Goal: Communication & Community: Participate in discussion

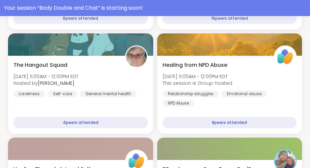
scroll to position [328, 0]
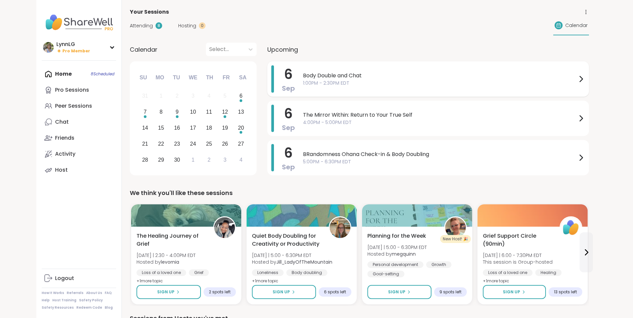
click at [417, 82] on span "1:00PM - 2:30PM EDT" at bounding box center [440, 83] width 274 height 7
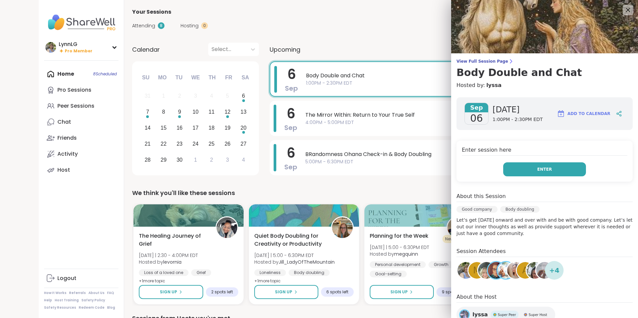
click at [547, 167] on button "Enter" at bounding box center [544, 170] width 83 height 14
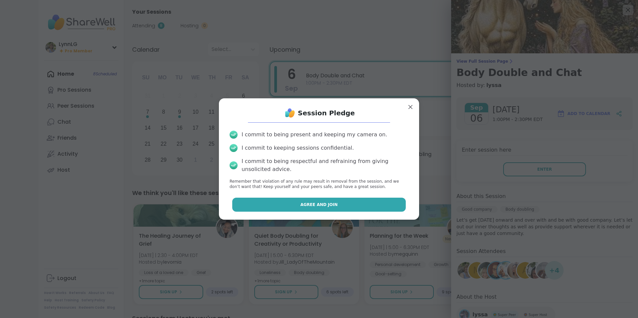
click at [338, 210] on button "Agree and Join" at bounding box center [319, 205] width 174 height 14
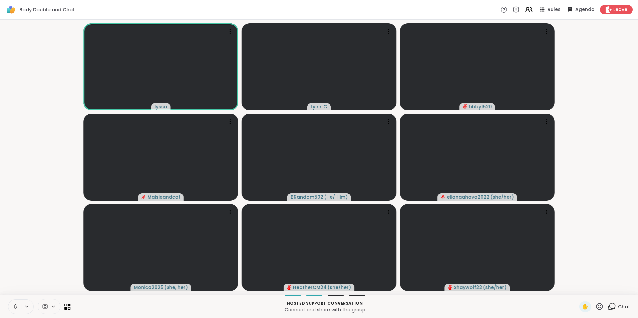
click at [16, 313] on button at bounding box center [14, 307] width 13 height 14
click at [618, 307] on span "Chat" at bounding box center [624, 307] width 12 height 7
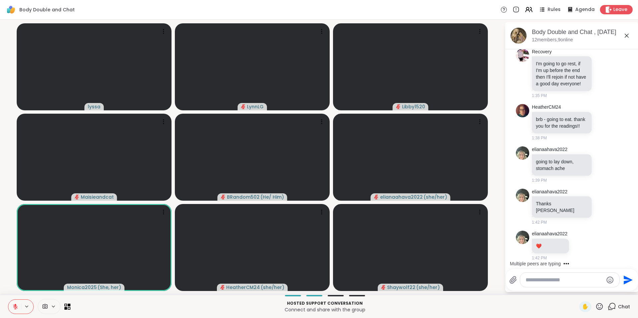
scroll to position [1450, 0]
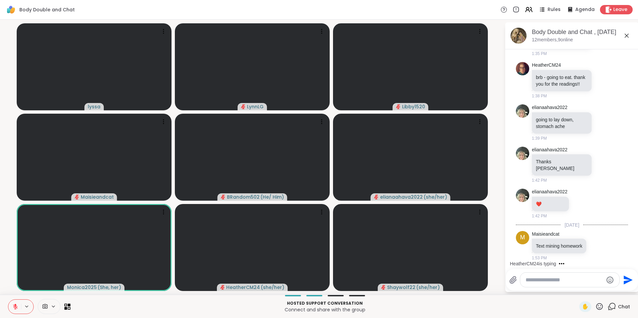
click at [539, 280] on textarea "Type your message" at bounding box center [565, 280] width 78 height 7
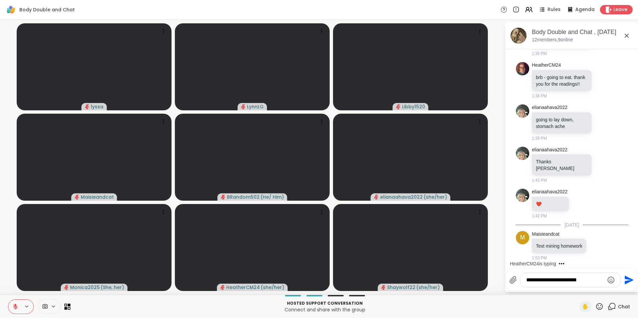
click at [592, 279] on textarea "**********" at bounding box center [565, 280] width 78 height 7
type textarea "**********"
click at [627, 279] on icon "Send" at bounding box center [629, 280] width 9 height 9
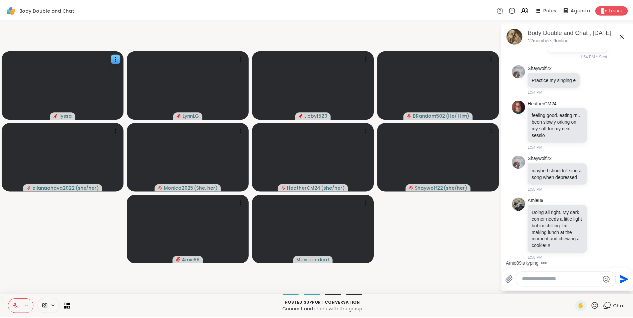
scroll to position [1708, 0]
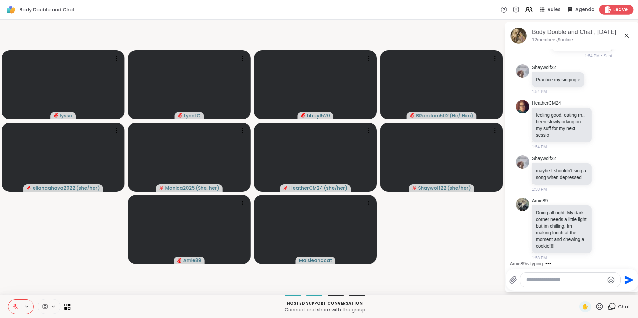
click at [614, 9] on span "Leave" at bounding box center [620, 9] width 15 height 7
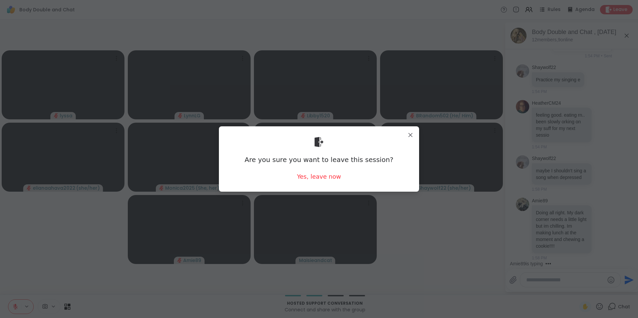
click at [319, 181] on div "Are you sure you want to leave this session? Yes, leave now" at bounding box center [319, 159] width 190 height 54
click at [319, 178] on div "Yes, leave now" at bounding box center [319, 177] width 44 height 8
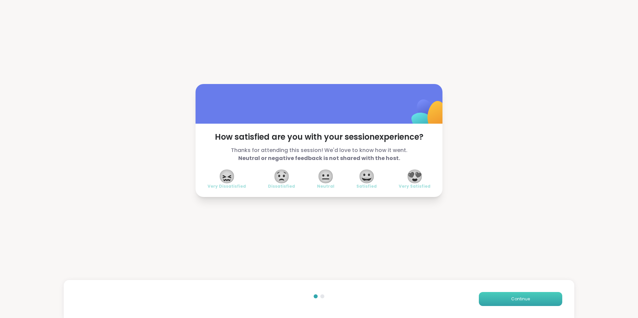
click at [528, 300] on button "Continue" at bounding box center [520, 299] width 83 height 14
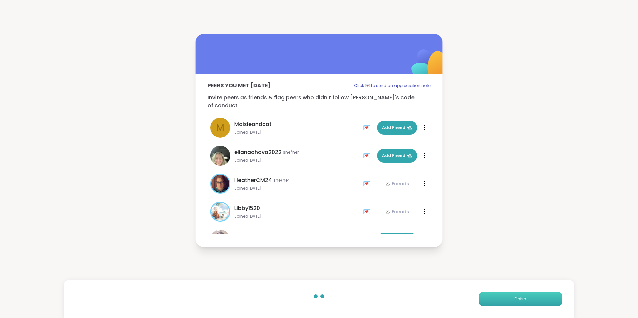
click at [515, 299] on span "Finish" at bounding box center [521, 299] width 12 height 6
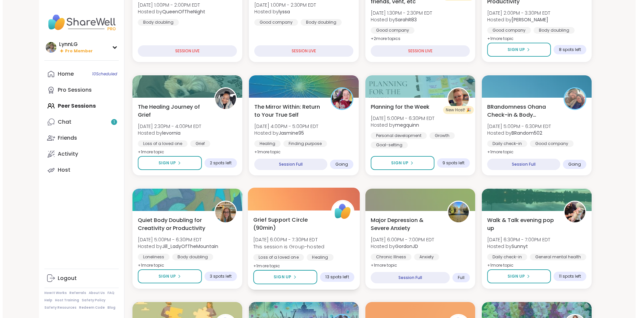
scroll to position [133, 0]
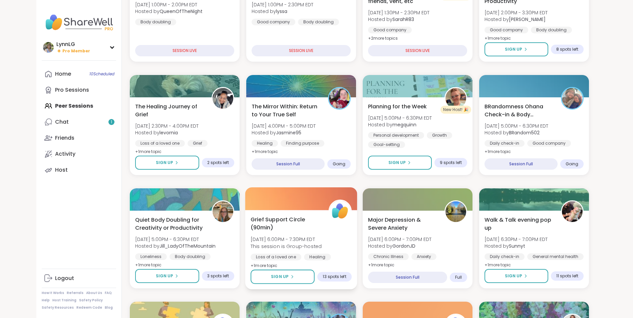
click at [314, 225] on span "Grief Support Circle (90min)" at bounding box center [286, 224] width 70 height 16
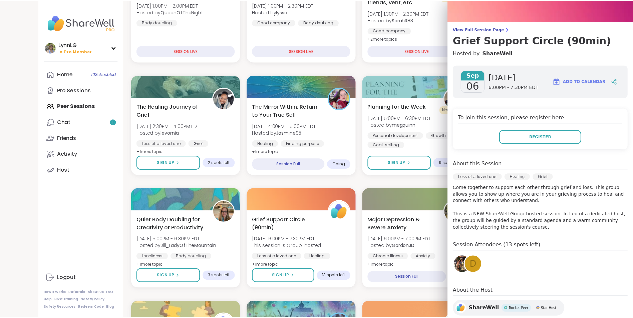
scroll to position [33, 0]
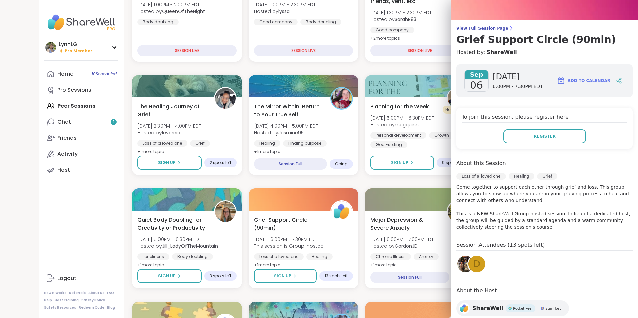
click at [458, 265] on img at bounding box center [466, 264] width 17 height 17
click at [541, 134] on span "Register" at bounding box center [545, 137] width 22 height 6
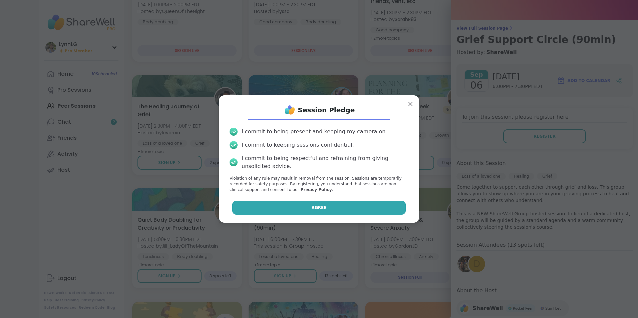
click at [298, 205] on button "Agree" at bounding box center [319, 208] width 174 height 14
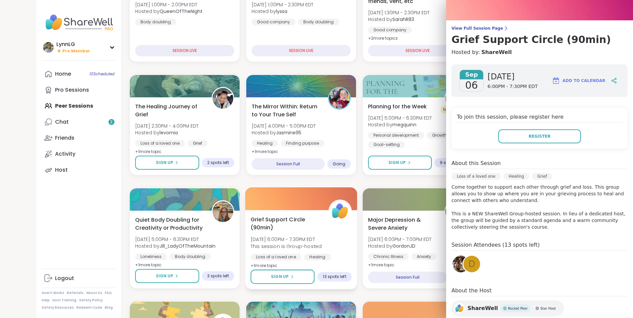
click at [291, 188] on div at bounding box center [301, 199] width 112 height 23
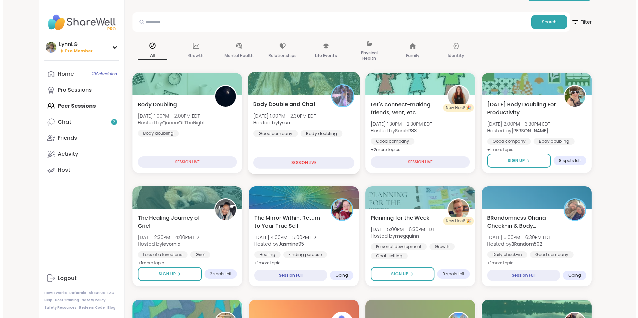
scroll to position [0, 0]
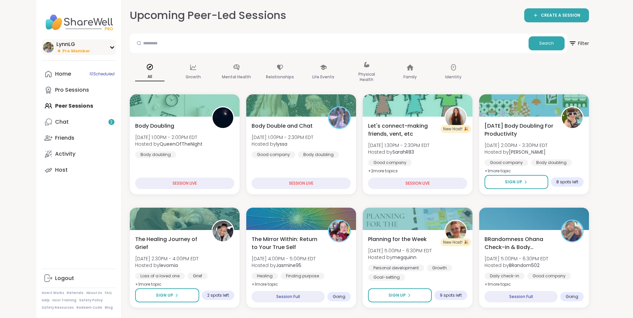
click at [74, 43] on div "LynnLG" at bounding box center [73, 44] width 34 height 7
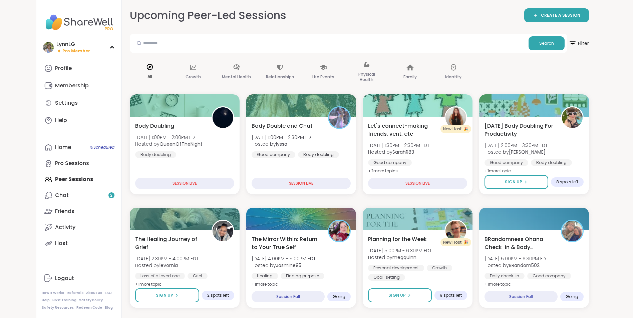
click at [68, 182] on div "Home 10 Scheduled Pro Sessions Peer Sessions Chat 2 Friends Activity Host" at bounding box center [79, 196] width 74 height 112
click at [73, 180] on div "Home 10 Scheduled Pro Sessions Peer Sessions Chat 2 Friends Activity Host" at bounding box center [79, 196] width 74 height 112
click at [93, 149] on span "10 Scheduled" at bounding box center [101, 147] width 25 height 5
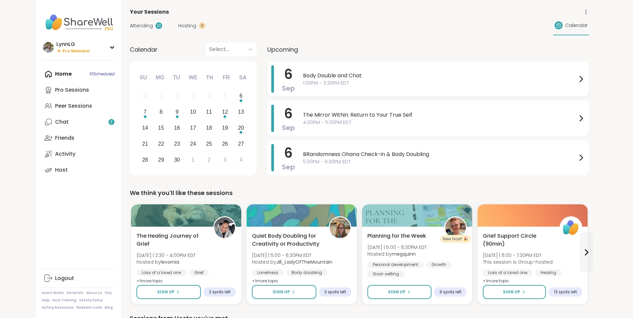
click at [403, 78] on span "Body Double and Chat" at bounding box center [440, 76] width 274 height 8
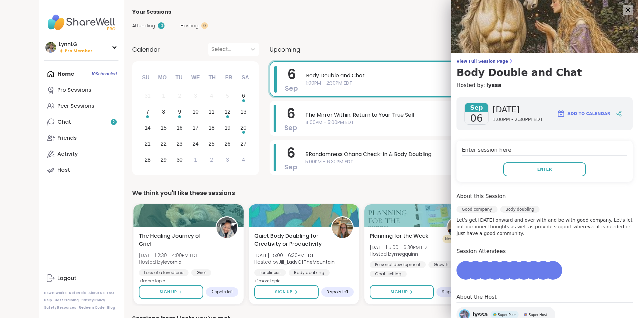
click at [403, 78] on span "Body Double and Chat" at bounding box center [442, 76] width 273 height 8
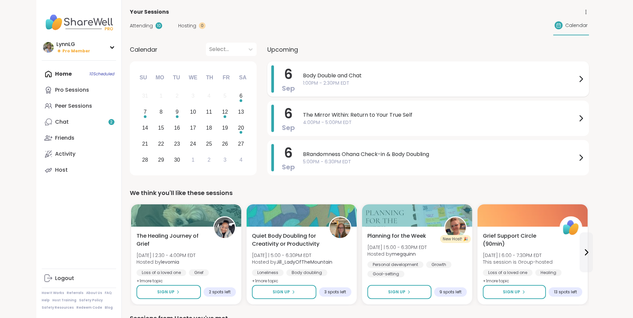
click at [403, 78] on span "Body Double and Chat" at bounding box center [440, 76] width 274 height 8
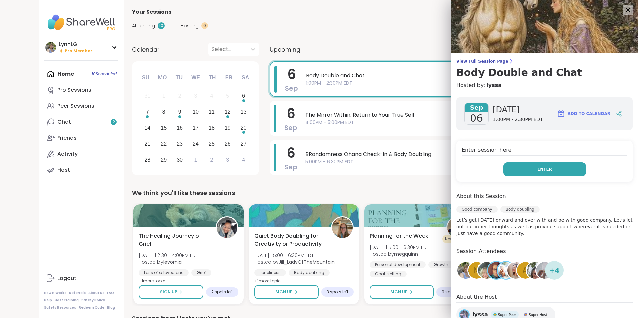
click at [542, 165] on button "Enter" at bounding box center [544, 170] width 83 height 14
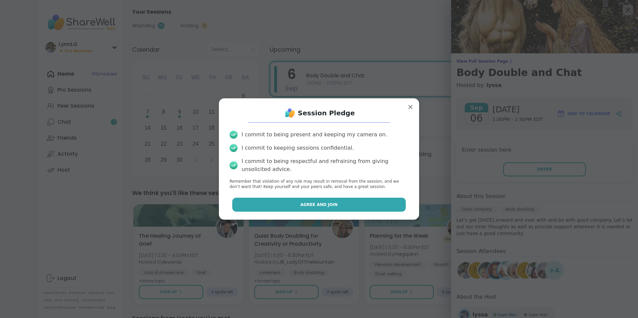
click at [314, 203] on span "Agree and Join" at bounding box center [318, 205] width 37 height 6
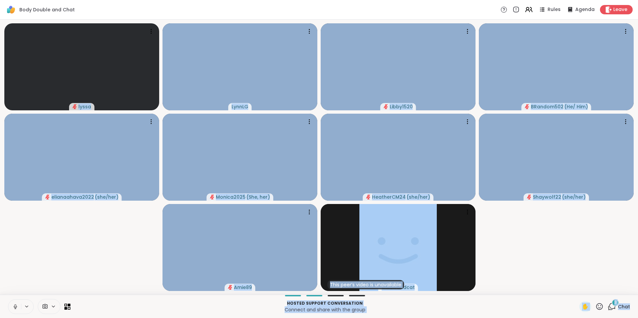
drag, startPoint x: 617, startPoint y: 286, endPoint x: 631, endPoint y: 297, distance: 18.0
click at [631, 297] on html "Body Double and Chat Rules Agenda Leave lyssa LynnLG Libby1520 BRandom502 ( He/…" at bounding box center [319, 159] width 638 height 318
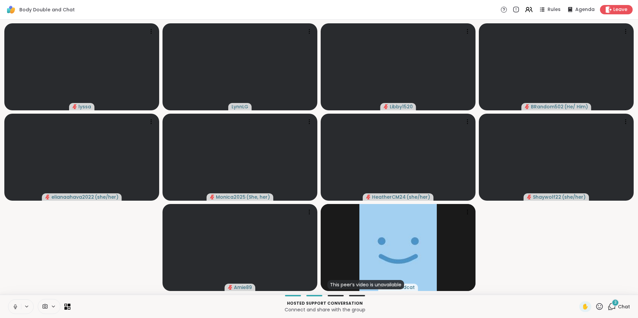
drag, startPoint x: 631, startPoint y: 297, endPoint x: 555, endPoint y: 267, distance: 82.1
click at [555, 267] on video-player-container "lyssa LynnLG Libby1520 BRandom502 ( He/ Him ) elianaahava2022 ( she/her ) Monic…" at bounding box center [319, 157] width 630 height 270
click at [618, 305] on span "Chat" at bounding box center [624, 307] width 12 height 7
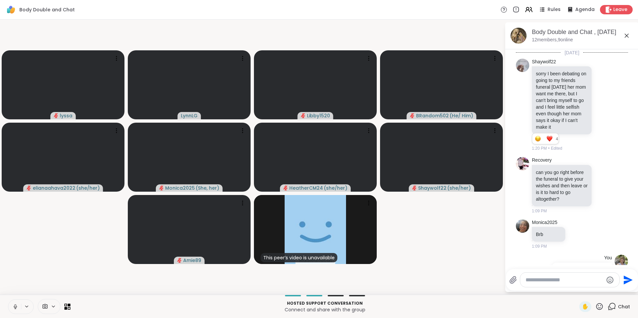
scroll to position [1889, 0]
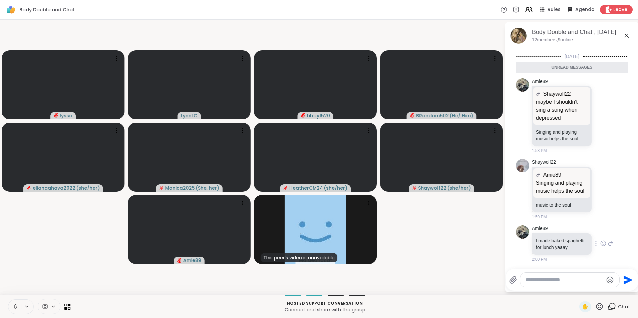
click at [609, 242] on icon at bounding box center [611, 244] width 5 height 5
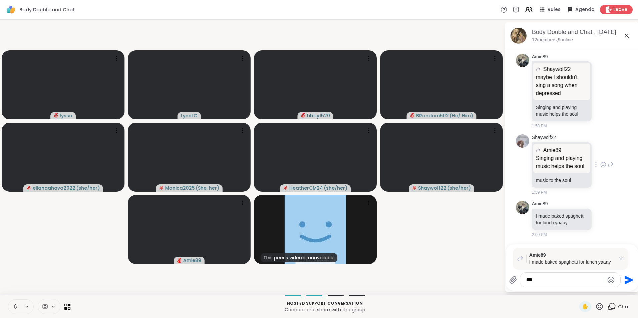
type textarea "***"
click at [593, 198] on div "Shaywolf22 Amie89 Singing and playing music helps the soul Singing and playing …" at bounding box center [572, 165] width 112 height 66
click at [625, 278] on icon "Send" at bounding box center [629, 280] width 9 height 9
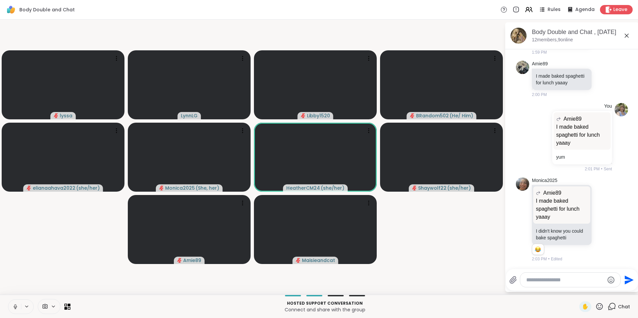
scroll to position [2038, 0]
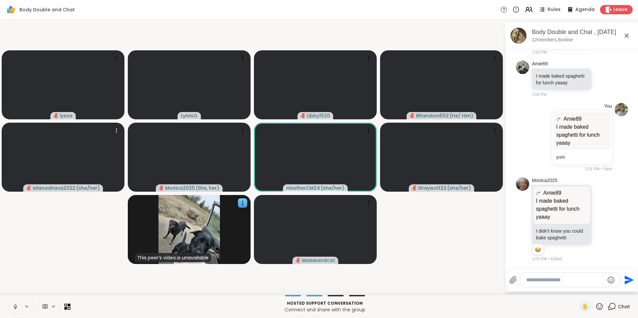
drag, startPoint x: 28, startPoint y: 135, endPoint x: 146, endPoint y: 235, distance: 154.3
click at [0, 0] on slot "lyssa LynnLG Libby1520 BRandom502 ( He/ Him ) elianaahava2022 ( she/her ) Monic…" at bounding box center [0, 0] width 0 height 0
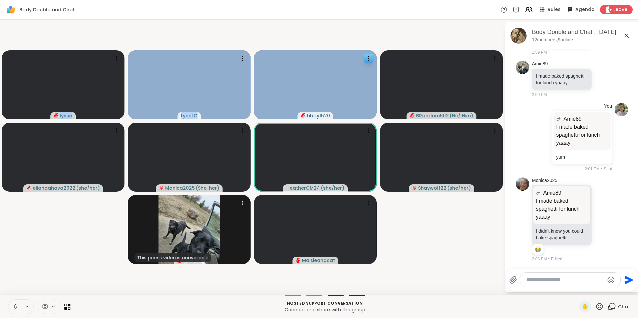
drag, startPoint x: 276, startPoint y: 113, endPoint x: 284, endPoint y: 100, distance: 15.9
click at [284, 100] on video-player-container "lyssa LynnLG Libby1520 BRandom502 ( He/ Him ) elianaahava2022 ( she/her ) Monic…" at bounding box center [252, 157] width 497 height 270
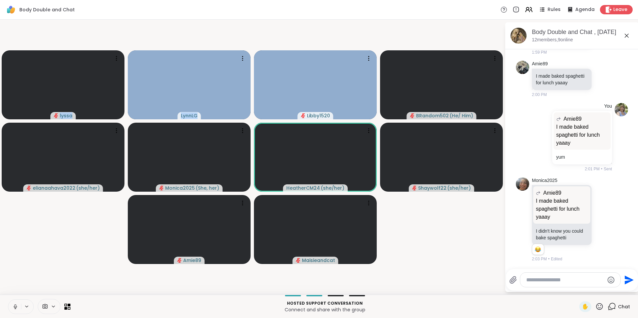
click at [12, 310] on icon at bounding box center [15, 307] width 6 height 6
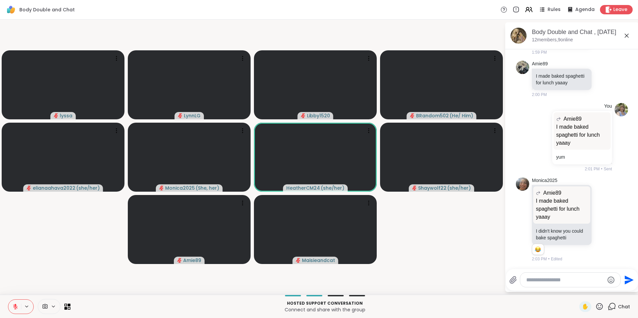
drag, startPoint x: 40, startPoint y: 257, endPoint x: 64, endPoint y: 253, distance: 25.0
click at [64, 253] on video-player-container "lyssa LynnLG Libby1520 BRandom502 ( He/ Him ) elianaahava2022 ( she/her ) Monic…" at bounding box center [252, 157] width 497 height 270
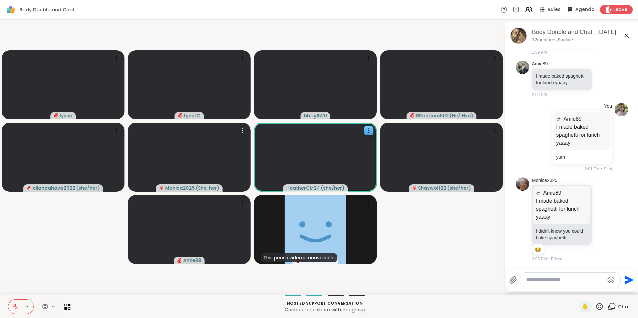
drag, startPoint x: 234, startPoint y: 161, endPoint x: 293, endPoint y: 172, distance: 60.4
click at [0, 0] on slot "lyssa LynnLG Libby1520 BRandom502 ( He/ Him ) elianaahava2022 ( she/her ) Monic…" at bounding box center [0, 0] width 0 height 0
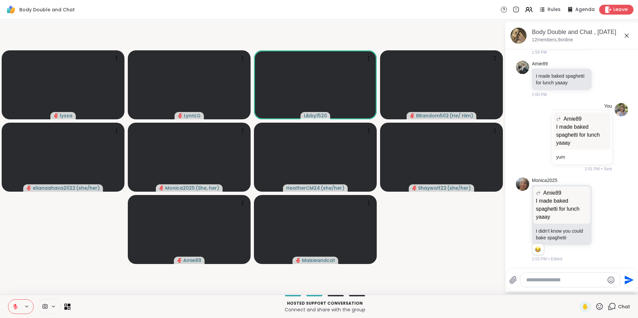
click at [611, 5] on div "Leave" at bounding box center [616, 10] width 34 height 10
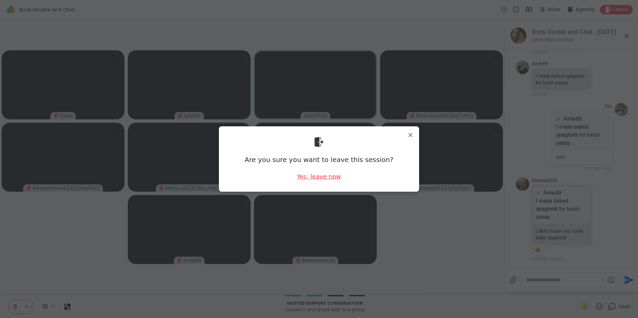
click at [310, 178] on div "Yes, leave now" at bounding box center [319, 177] width 44 height 8
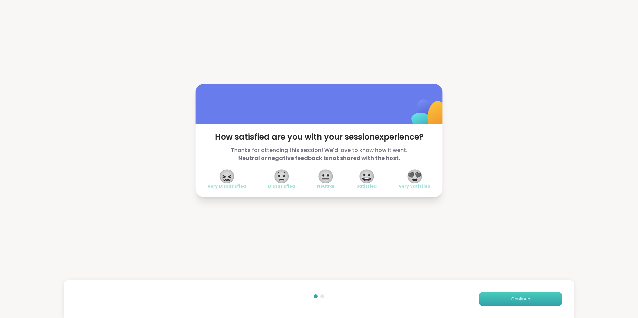
click at [514, 298] on span "Continue" at bounding box center [520, 299] width 19 height 6
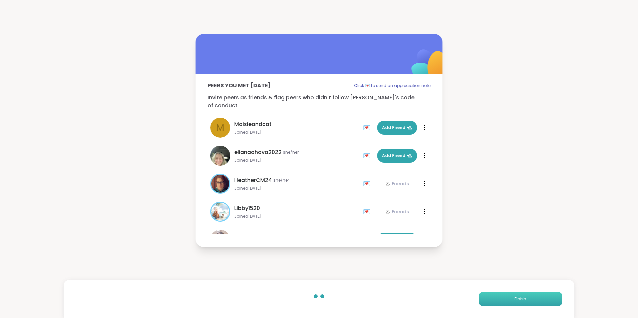
click at [515, 298] on span "Finish" at bounding box center [521, 299] width 12 height 6
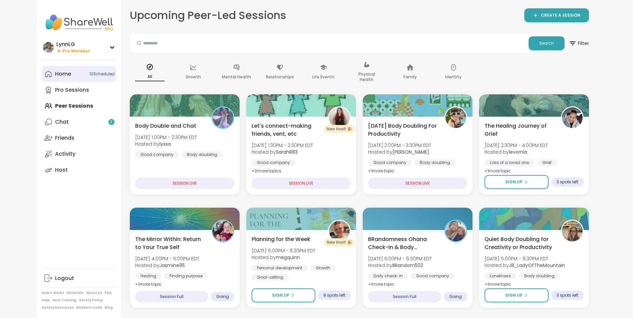
click at [91, 76] on span "10 Scheduled" at bounding box center [101, 73] width 25 height 5
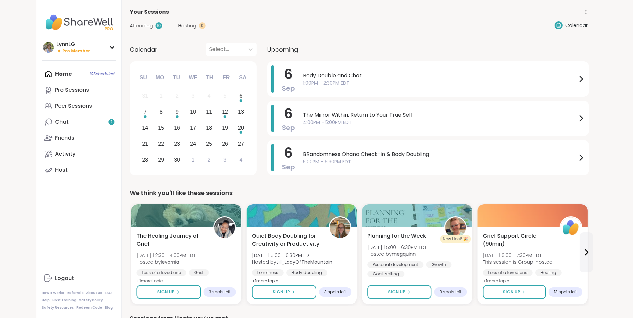
click at [332, 78] on span "Body Double and Chat" at bounding box center [440, 76] width 274 height 8
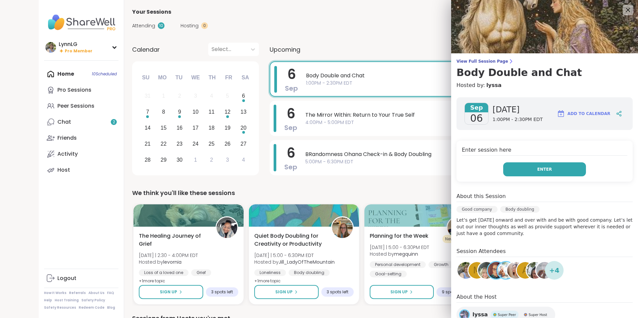
click at [547, 167] on button "Enter" at bounding box center [544, 170] width 83 height 14
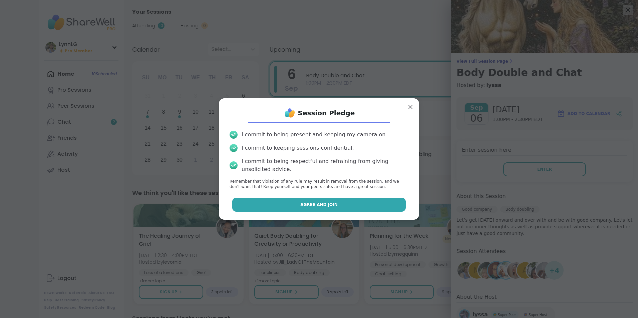
click at [313, 203] on span "Agree and Join" at bounding box center [318, 205] width 37 height 6
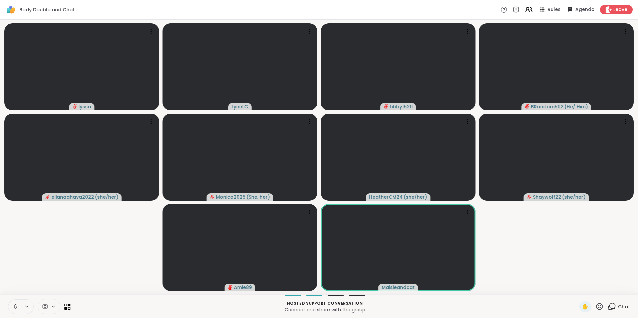
click at [15, 308] on icon at bounding box center [15, 307] width 6 height 6
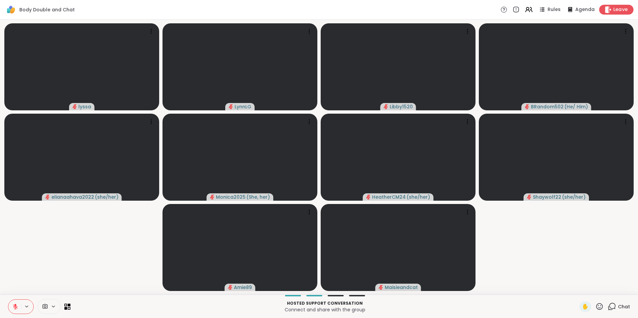
click at [616, 9] on span "Leave" at bounding box center [620, 9] width 15 height 7
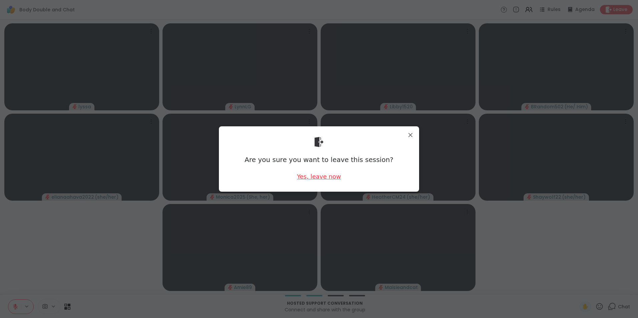
click at [320, 178] on div "Yes, leave now" at bounding box center [319, 177] width 44 height 8
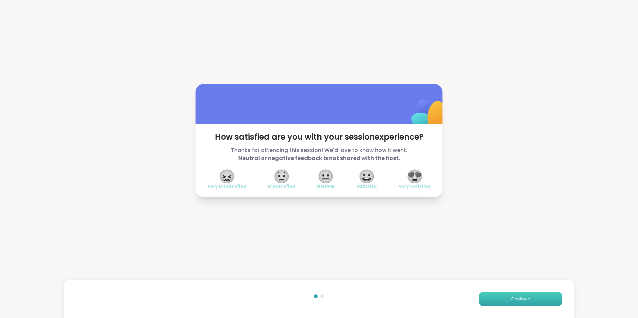
click at [511, 299] on span "Continue" at bounding box center [520, 299] width 19 height 6
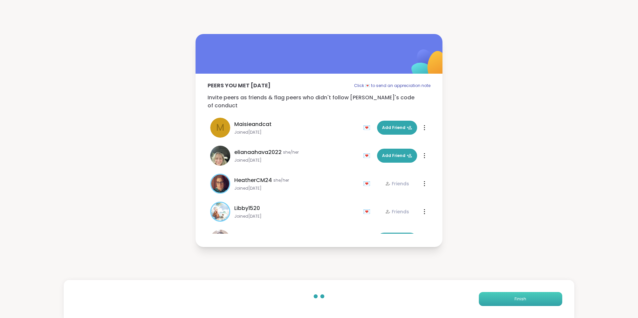
click at [515, 299] on span "Finish" at bounding box center [521, 299] width 12 height 6
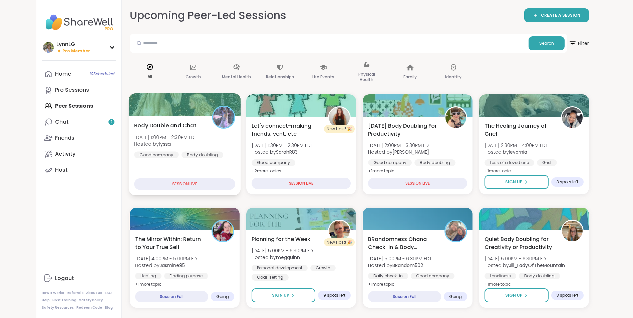
click at [225, 152] on div "Body Double and Chat Sat, Sep 06 | 1:00PM - 2:30PM EDT Hosted by lyssa Good com…" at bounding box center [184, 139] width 101 height 37
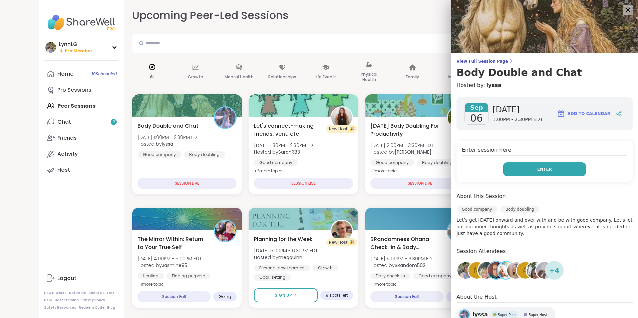
click at [552, 172] on button "Enter" at bounding box center [544, 170] width 83 height 14
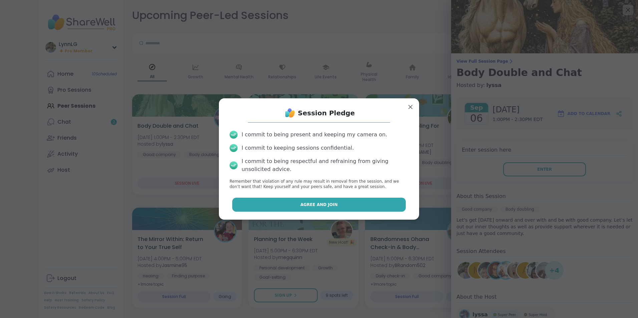
click at [344, 200] on button "Agree and Join" at bounding box center [319, 205] width 174 height 14
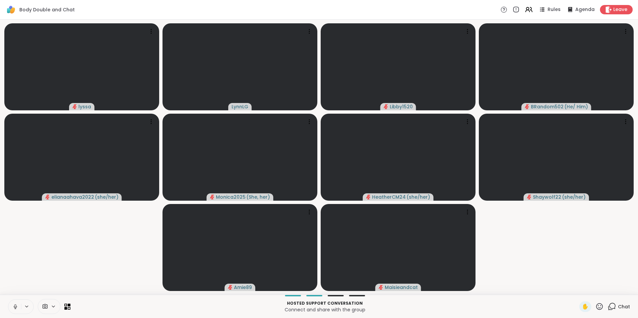
click at [15, 310] on button at bounding box center [14, 307] width 13 height 14
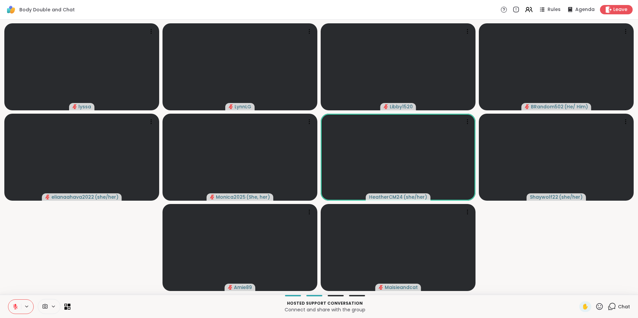
click at [618, 305] on span "Chat" at bounding box center [624, 307] width 12 height 7
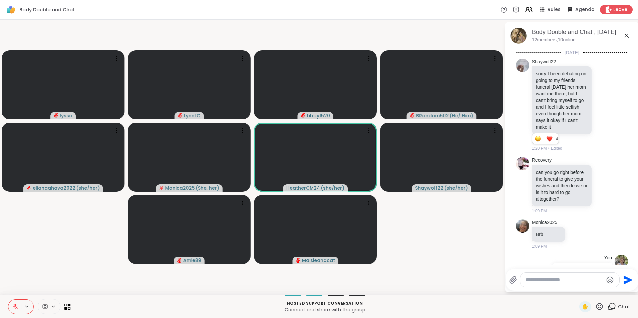
scroll to position [2031, 0]
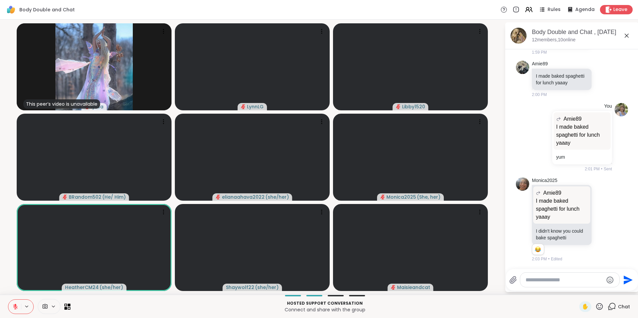
click at [531, 280] on textarea "Type your message" at bounding box center [565, 280] width 78 height 7
click at [595, 306] on icon at bounding box center [599, 307] width 8 height 8
click at [544, 309] on p "Connect and share with the group" at bounding box center [324, 310] width 501 height 7
click at [617, 8] on span "Leave" at bounding box center [620, 9] width 15 height 7
click at [544, 280] on textarea "Type your message" at bounding box center [565, 280] width 78 height 7
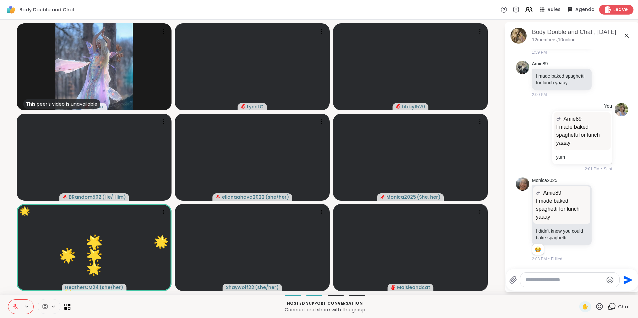
click at [619, 8] on span "Leave" at bounding box center [620, 9] width 15 height 7
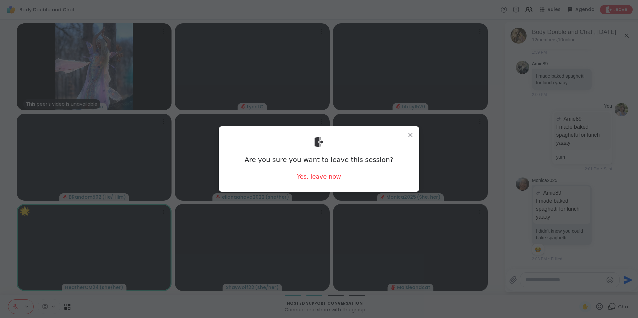
click at [327, 179] on div "Yes, leave now" at bounding box center [319, 177] width 44 height 8
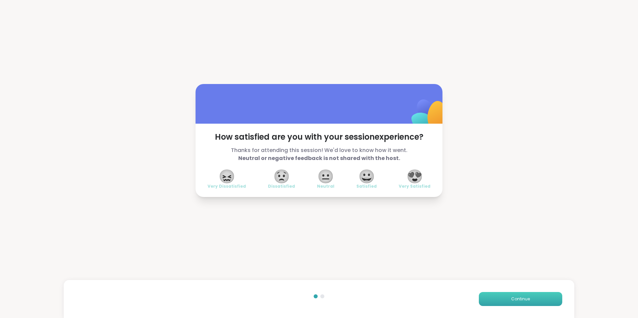
click at [515, 296] on button "Continue" at bounding box center [520, 299] width 83 height 14
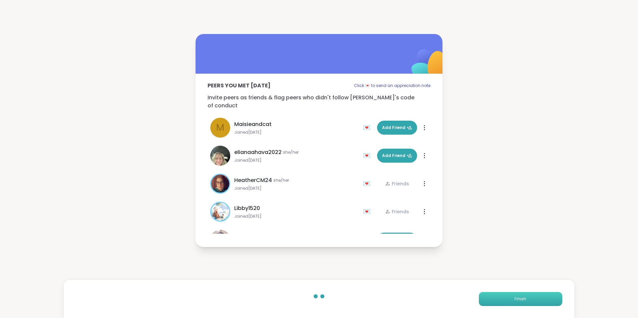
click at [515, 296] on button "Finish" at bounding box center [520, 299] width 83 height 14
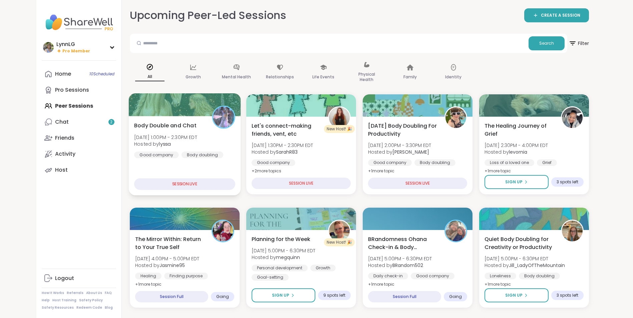
click at [187, 108] on div at bounding box center [184, 104] width 112 height 23
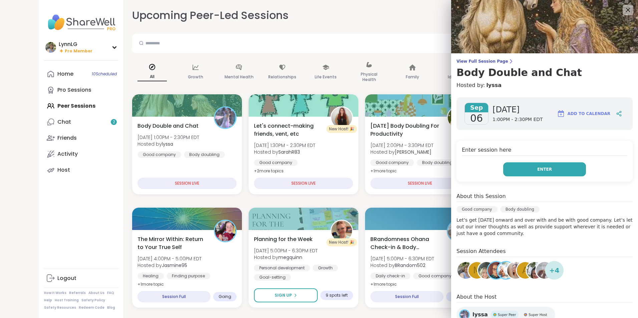
click at [529, 166] on button "Enter" at bounding box center [544, 170] width 83 height 14
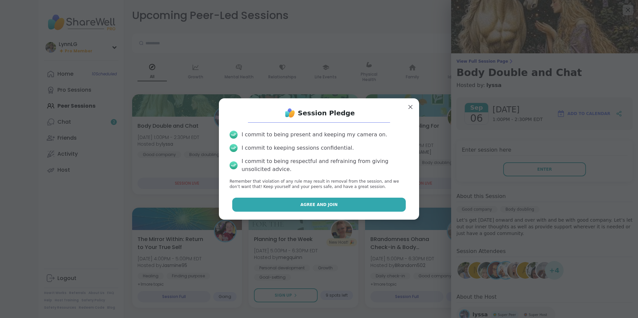
click at [316, 203] on span "Agree and Join" at bounding box center [318, 205] width 37 height 6
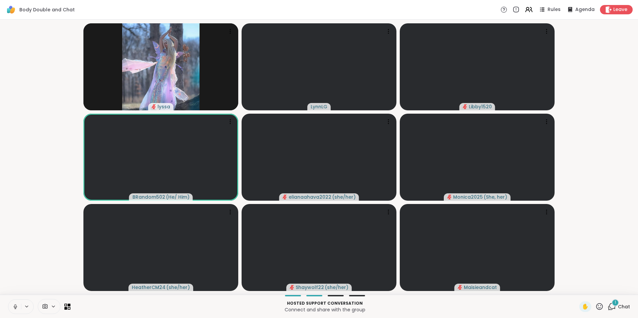
click at [614, 311] on div "1 Chat" at bounding box center [619, 307] width 22 height 11
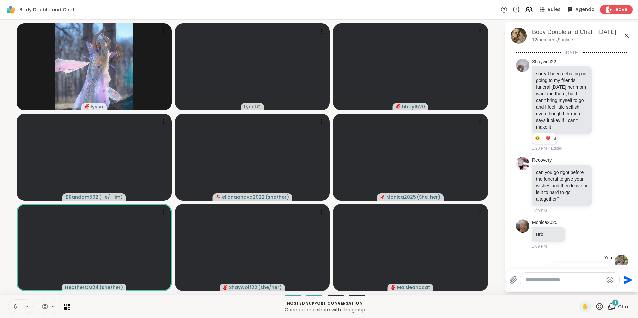
scroll to position [2219, 0]
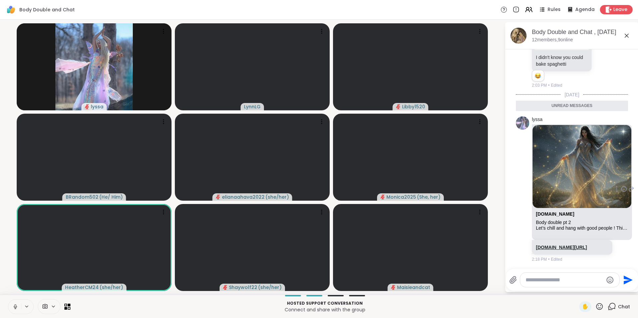
click at [551, 245] on link "sharewellnow.com/session/6f166052-f884-44c6-b5ca-ba9dbd2c4c71" at bounding box center [561, 247] width 51 height 5
click at [16, 307] on icon at bounding box center [15, 307] width 6 height 6
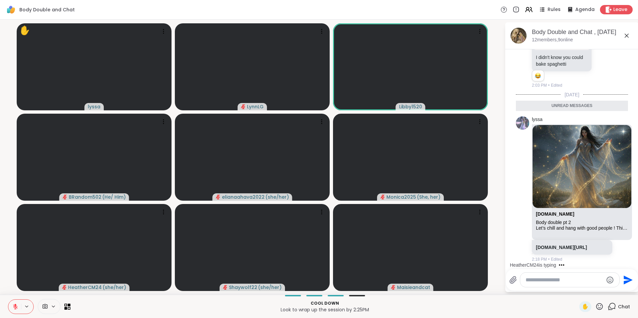
click at [15, 307] on icon at bounding box center [15, 307] width 5 height 5
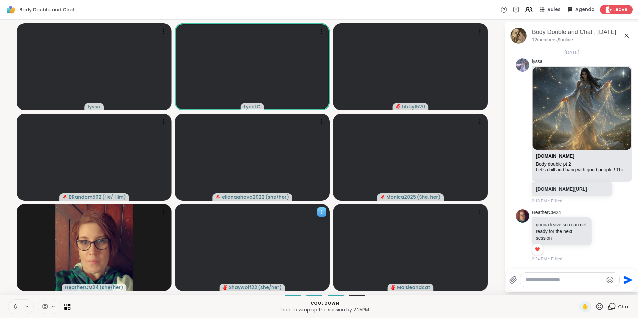
scroll to position [2261, 0]
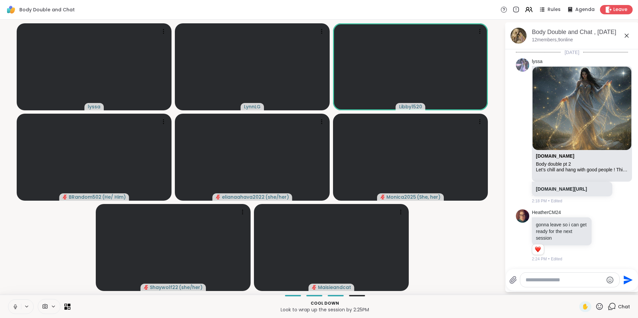
click at [15, 310] on icon at bounding box center [15, 307] width 6 height 6
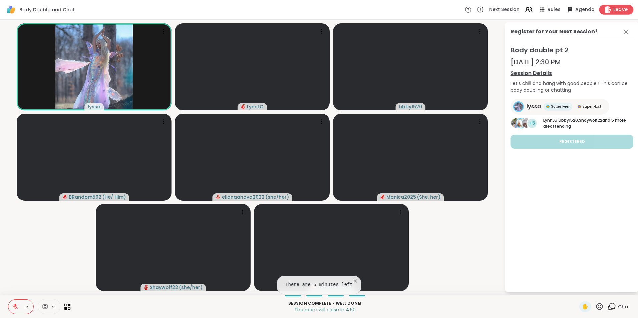
click at [618, 9] on span "Leave" at bounding box center [620, 9] width 15 height 7
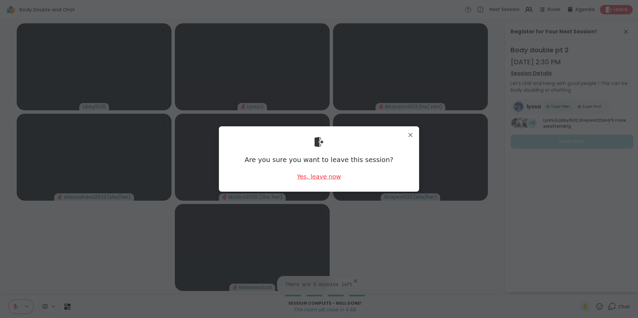
click at [314, 176] on div "Yes, leave now" at bounding box center [319, 177] width 44 height 8
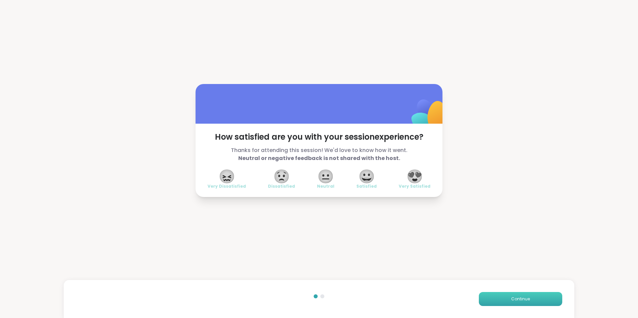
click at [500, 295] on button "Continue" at bounding box center [520, 299] width 83 height 14
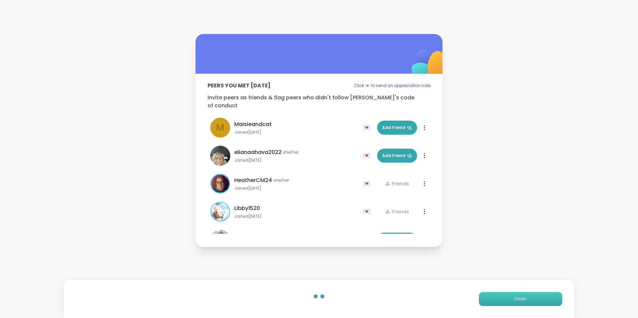
click at [515, 295] on button "Finish" at bounding box center [520, 299] width 83 height 14
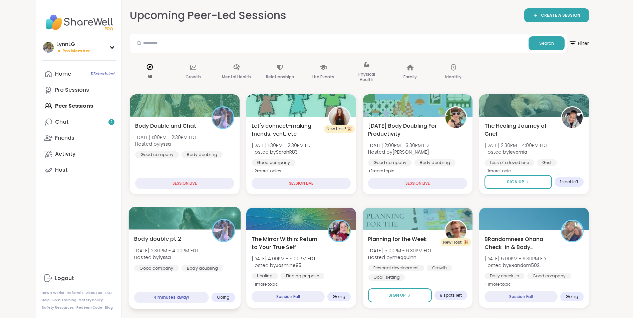
click at [189, 279] on div "Body double pt 2 Sat, Sep 06 | 2:30PM - 4:00PM EDT Hosted by lyssa Good company…" at bounding box center [184, 269] width 112 height 79
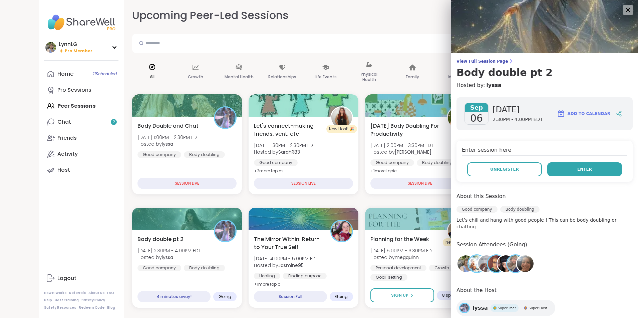
click at [579, 169] on span "Enter" at bounding box center [584, 170] width 15 height 6
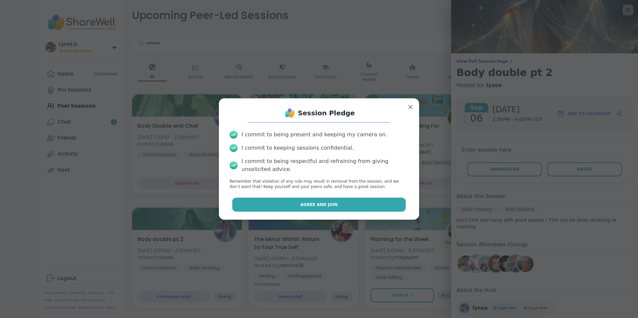
click at [317, 205] on span "Agree and Join" at bounding box center [318, 205] width 37 height 6
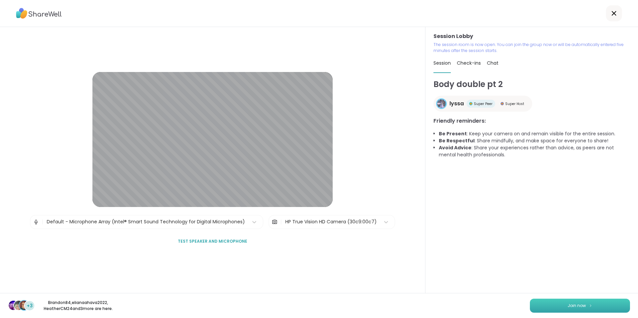
click at [554, 304] on button "Join now" at bounding box center [580, 306] width 100 height 14
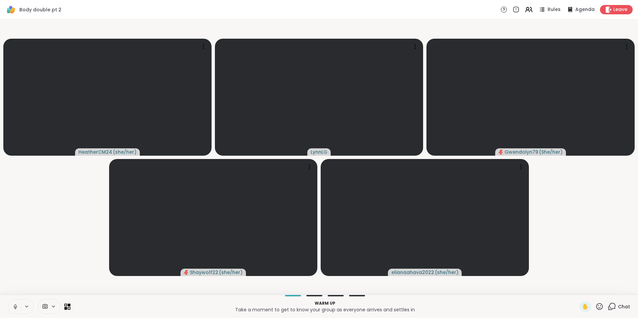
click at [16, 310] on button at bounding box center [14, 307] width 13 height 14
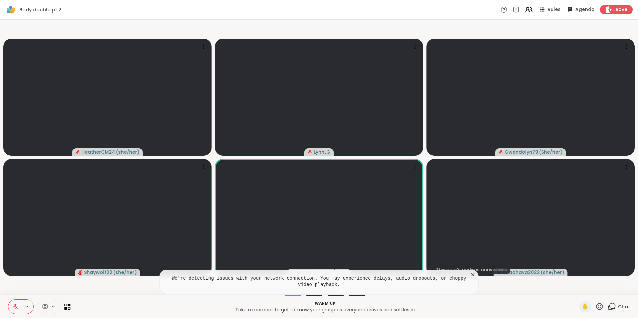
click at [619, 306] on span "Chat" at bounding box center [624, 307] width 12 height 7
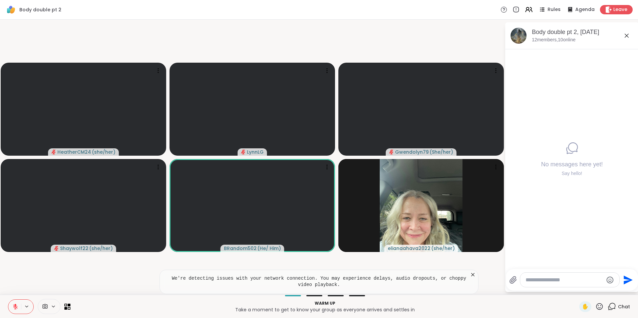
click at [5, 306] on div "Warm up Take a moment to get to know your group as everyone arrives and settles…" at bounding box center [319, 306] width 638 height 23
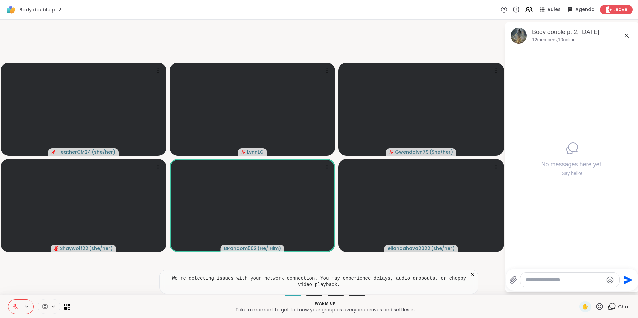
click at [14, 309] on icon at bounding box center [15, 307] width 6 height 6
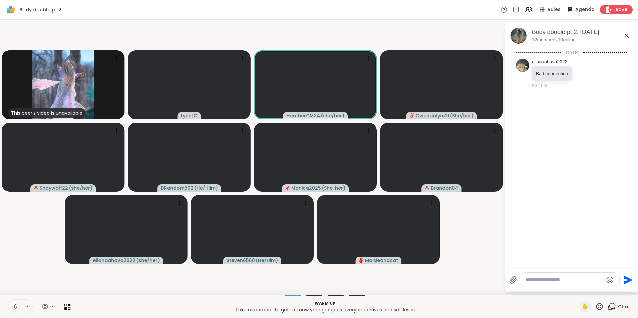
click at [16, 311] on button at bounding box center [14, 307] width 13 height 14
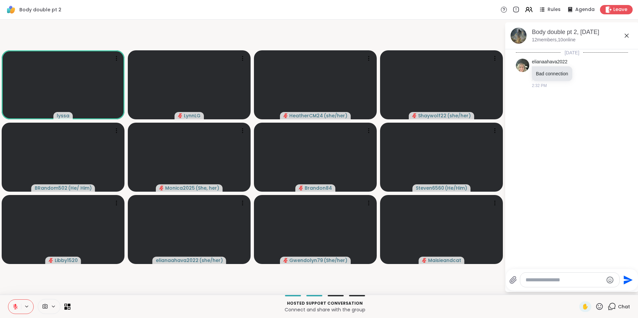
click at [537, 280] on textarea "Type your message" at bounding box center [565, 280] width 78 height 7
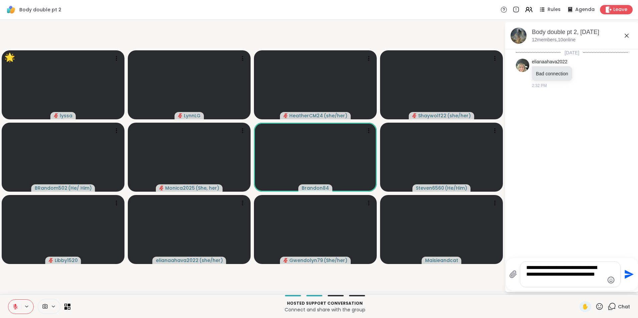
type textarea "**********"
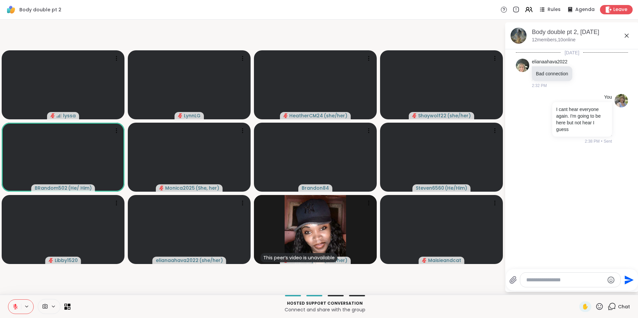
click at [14, 307] on icon at bounding box center [15, 307] width 5 height 5
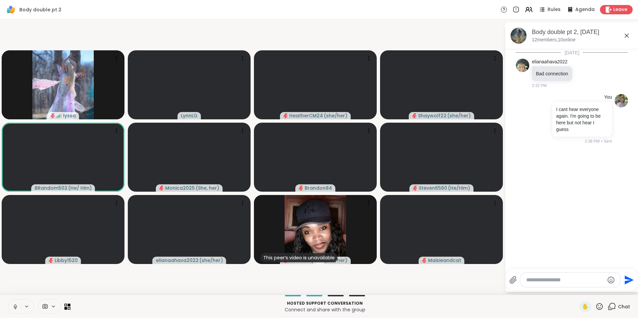
click at [14, 306] on icon at bounding box center [15, 307] width 6 height 6
click at [16, 308] on icon at bounding box center [15, 307] width 5 height 5
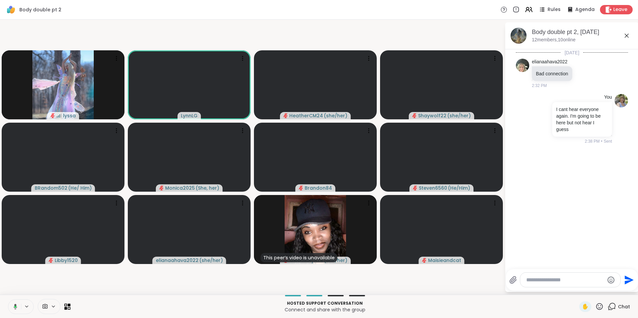
click at [17, 305] on icon at bounding box center [14, 307] width 6 height 6
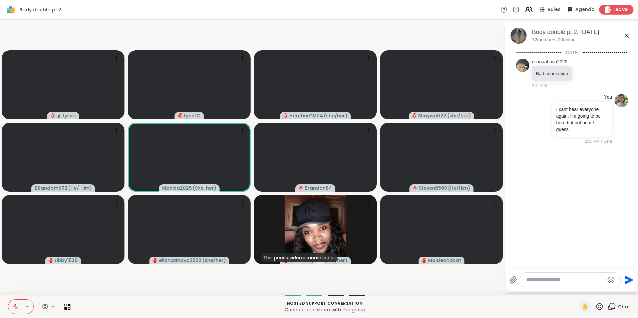
click at [617, 8] on span "Leave" at bounding box center [620, 9] width 15 height 7
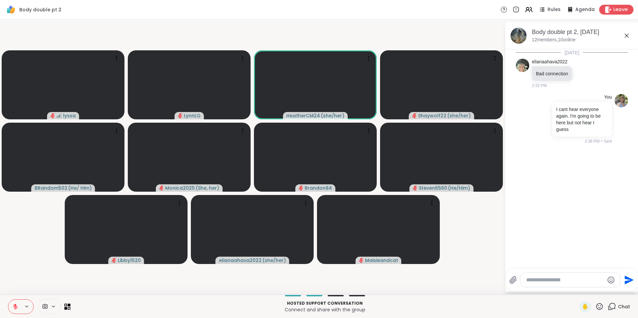
click at [614, 8] on span "Leave" at bounding box center [620, 9] width 15 height 7
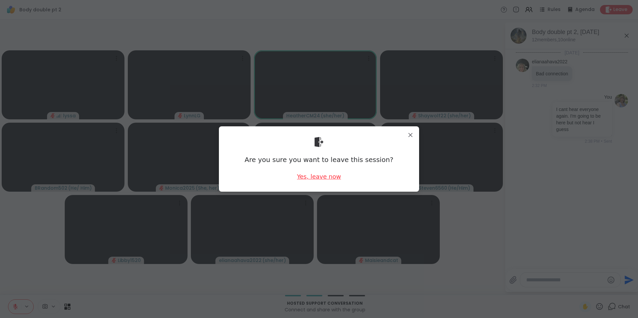
click at [305, 176] on div "Yes, leave now" at bounding box center [319, 177] width 44 height 8
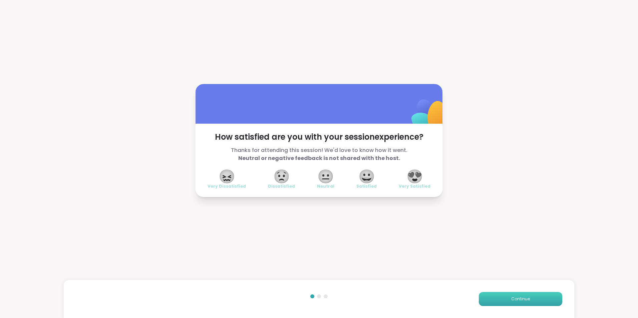
click at [505, 297] on button "Continue" at bounding box center [520, 299] width 83 height 14
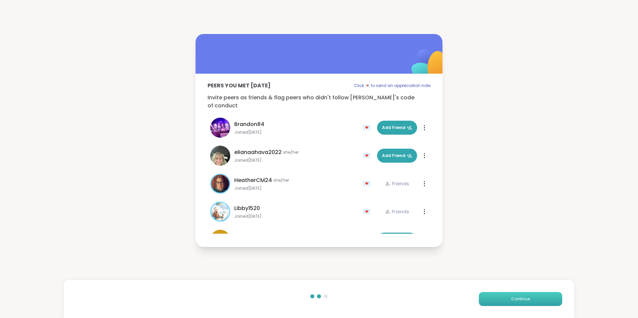
click at [505, 297] on button "Continue" at bounding box center [520, 299] width 83 height 14
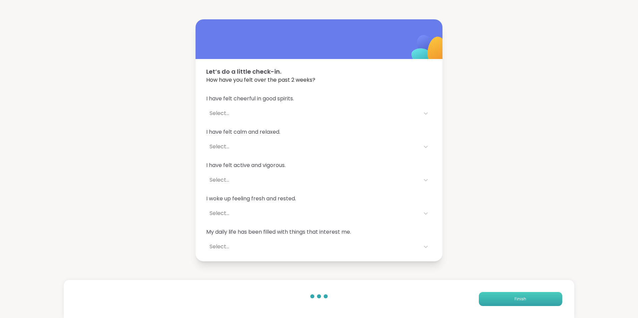
click at [505, 297] on button "Finish" at bounding box center [520, 299] width 83 height 14
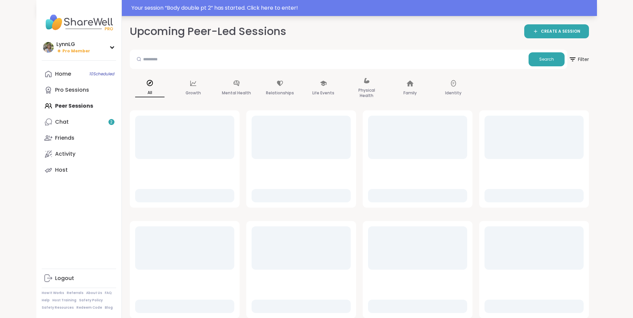
click at [402, 2] on div "Your session “ Body double pt 2 ” has started. Click here to enter!" at bounding box center [316, 8] width 561 height 16
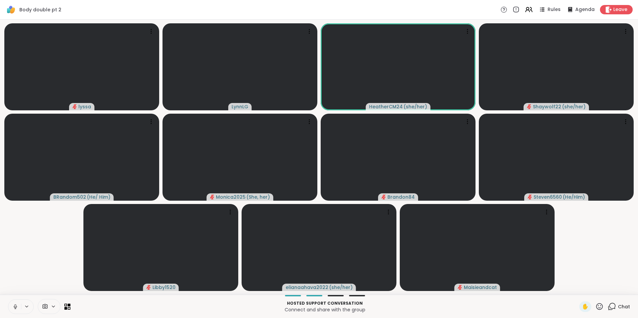
click at [17, 308] on icon at bounding box center [15, 307] width 6 height 6
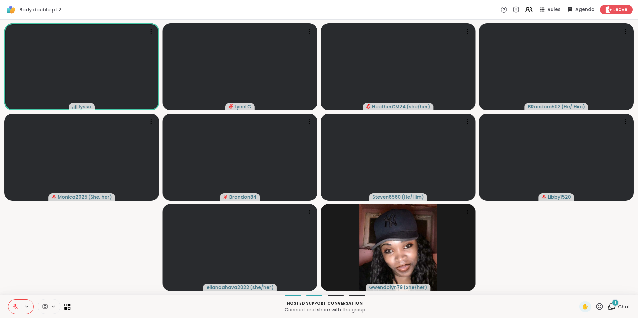
click at [620, 308] on span "Chat" at bounding box center [624, 307] width 12 height 7
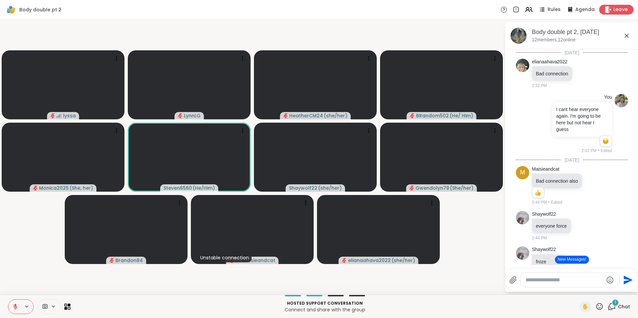
click at [617, 6] on span "Leave" at bounding box center [620, 9] width 15 height 7
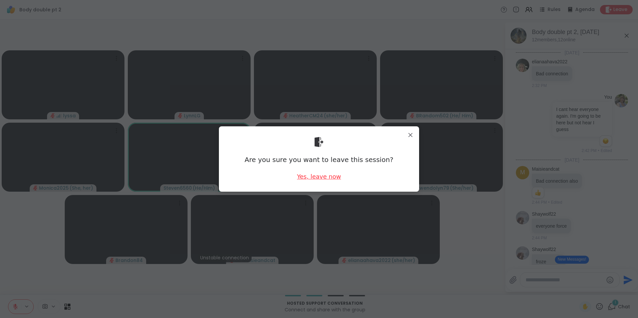
click at [324, 174] on div "Yes, leave now" at bounding box center [319, 177] width 44 height 8
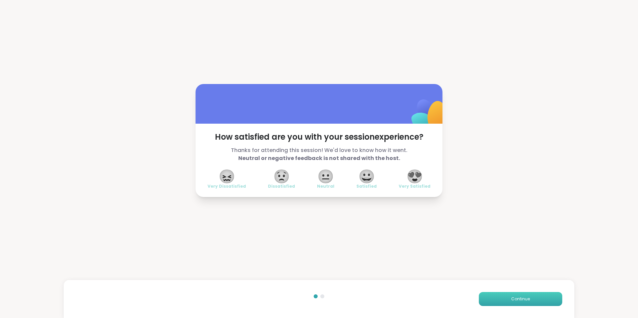
click at [506, 300] on button "Continue" at bounding box center [520, 299] width 83 height 14
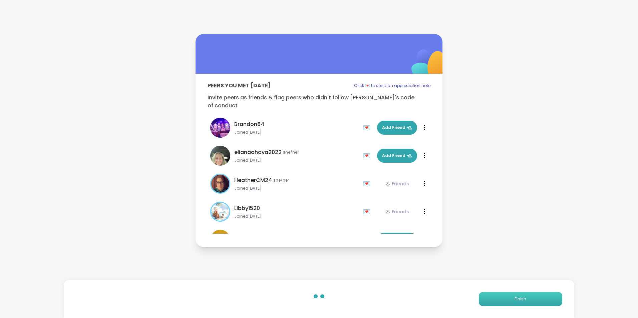
click at [506, 300] on button "Finish" at bounding box center [520, 299] width 83 height 14
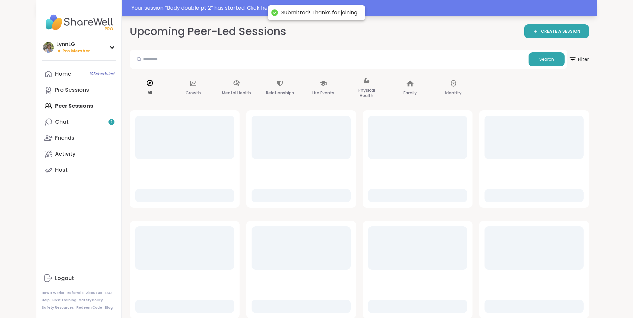
click at [427, 9] on div "Your session “ Body double pt 2 ” has started. Click here to enter!" at bounding box center [363, 8] width 462 height 8
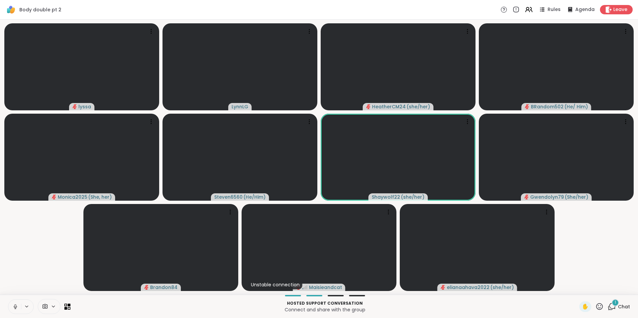
click at [13, 310] on button at bounding box center [14, 307] width 13 height 14
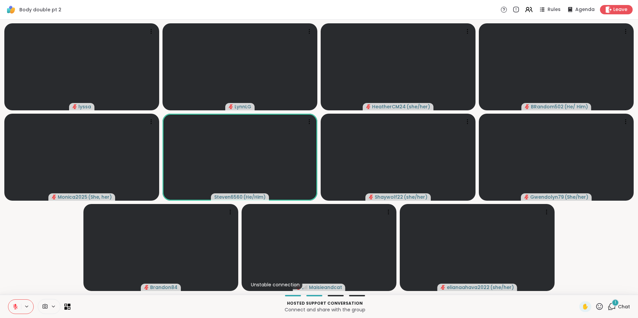
drag, startPoint x: 15, startPoint y: 307, endPoint x: 29, endPoint y: 274, distance: 36.2
click at [15, 307] on icon at bounding box center [15, 307] width 6 height 6
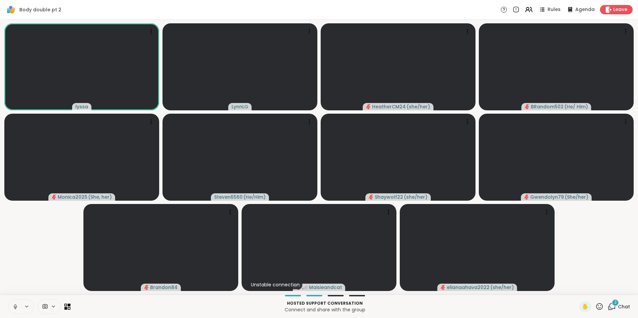
click at [16, 309] on icon at bounding box center [15, 309] width 2 height 0
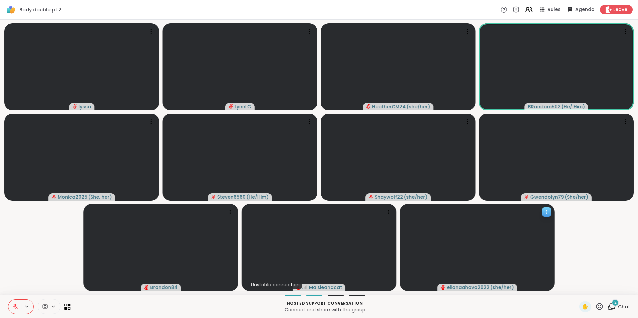
drag, startPoint x: 440, startPoint y: 244, endPoint x: 439, endPoint y: 250, distance: 5.7
click at [0, 0] on slot "lyssa LynnLG HeatherCM24 ( she/her ) BRandom502 ( He/ Him ) Monica2025 ( She, h…" at bounding box center [0, 0] width 0 height 0
click at [620, 306] on span "Chat" at bounding box center [624, 307] width 12 height 7
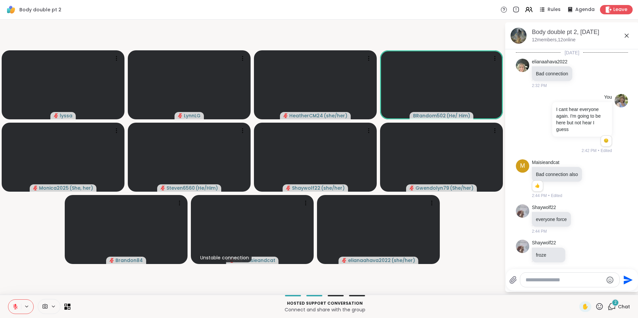
scroll to position [265, 0]
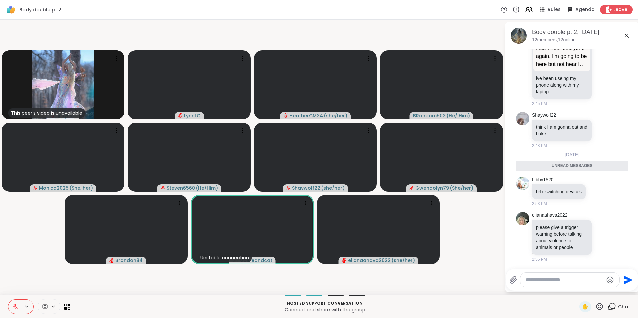
click at [542, 282] on textarea "Type your message" at bounding box center [565, 280] width 78 height 7
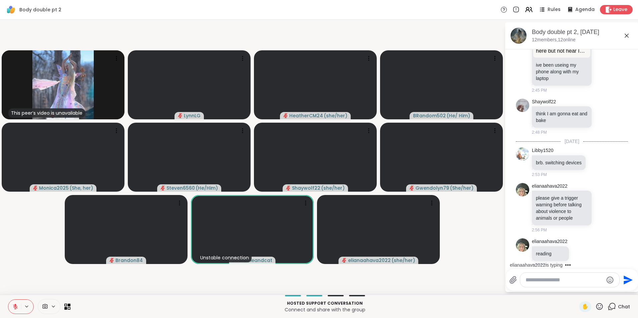
scroll to position [284, 0]
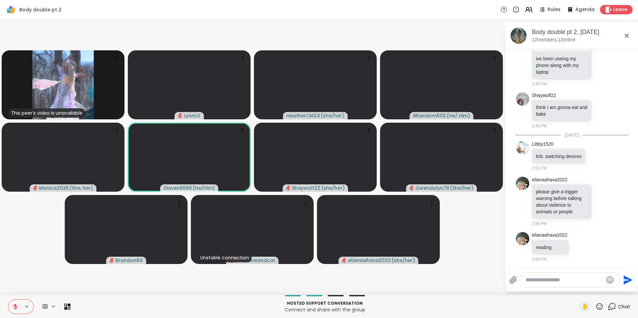
click at [19, 309] on button at bounding box center [14, 307] width 13 height 14
click at [15, 307] on icon at bounding box center [15, 307] width 6 height 6
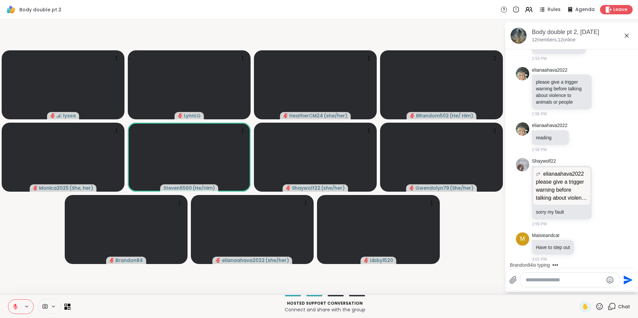
scroll to position [430, 0]
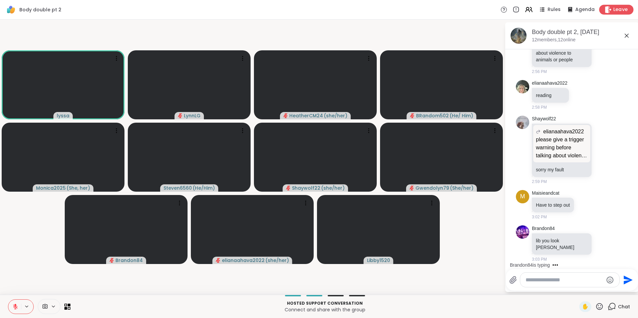
click at [619, 8] on span "Leave" at bounding box center [620, 9] width 15 height 7
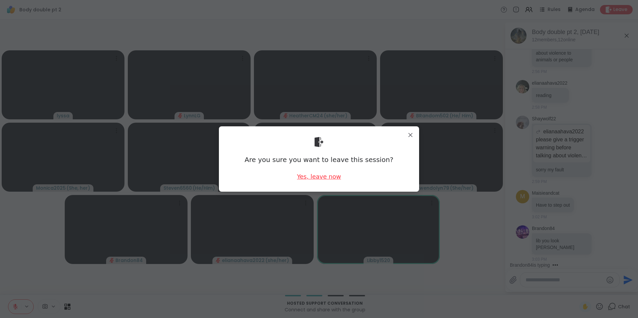
click at [330, 175] on div "Yes, leave now" at bounding box center [319, 177] width 44 height 8
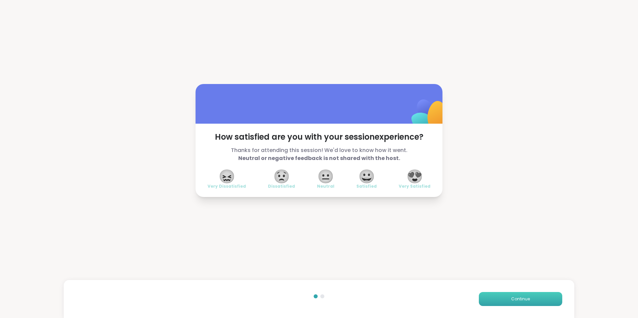
click at [513, 296] on span "Continue" at bounding box center [520, 299] width 19 height 6
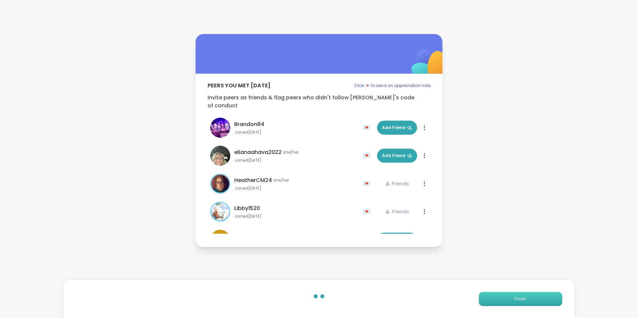
click at [515, 296] on span "Finish" at bounding box center [521, 299] width 12 height 6
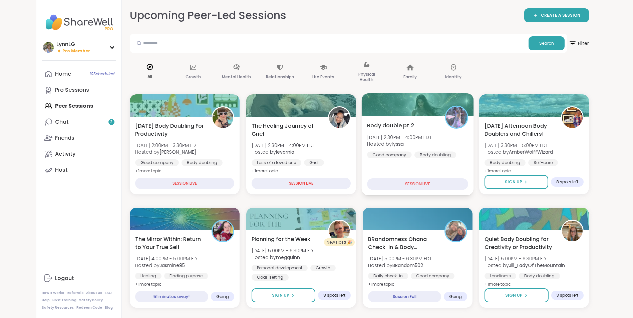
click at [394, 170] on div "Body double pt 2 Sat, Sep 06 | 2:30PM - 4:00PM EDT Hosted by lyssa Good company…" at bounding box center [417, 155] width 112 height 79
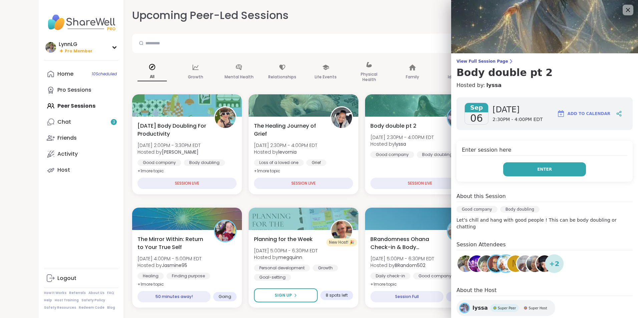
click at [539, 167] on span "Enter" at bounding box center [544, 170] width 15 height 6
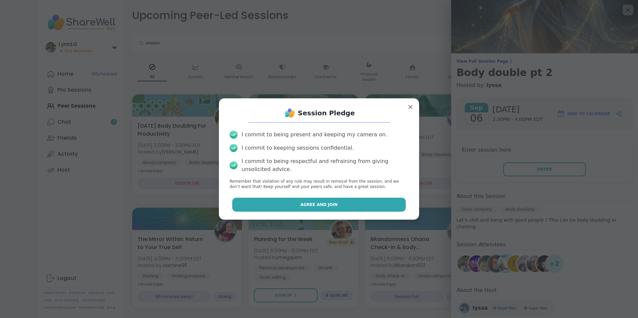
click at [347, 203] on button "Agree and Join" at bounding box center [319, 205] width 174 height 14
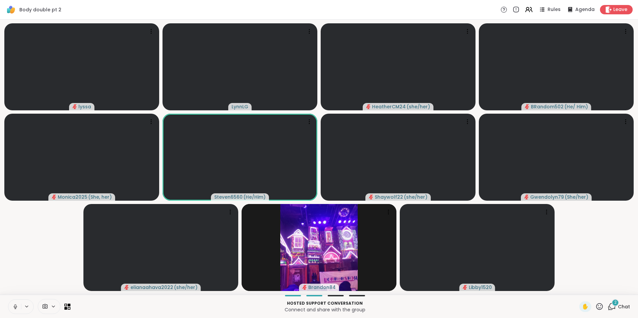
click at [17, 306] on icon at bounding box center [15, 307] width 6 height 6
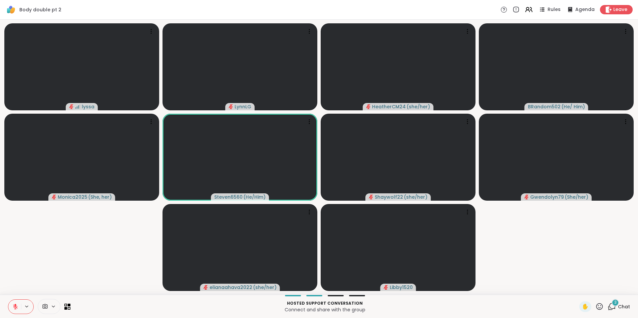
click at [618, 304] on span "Chat" at bounding box center [624, 307] width 12 height 7
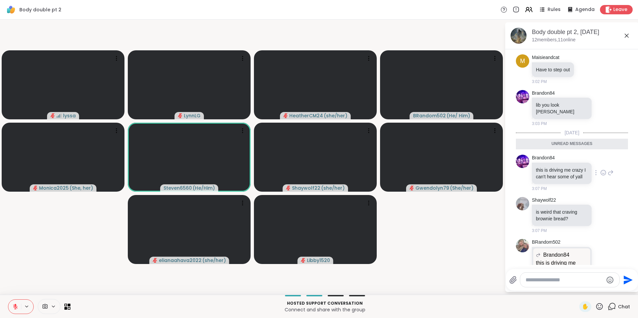
scroll to position [561, 0]
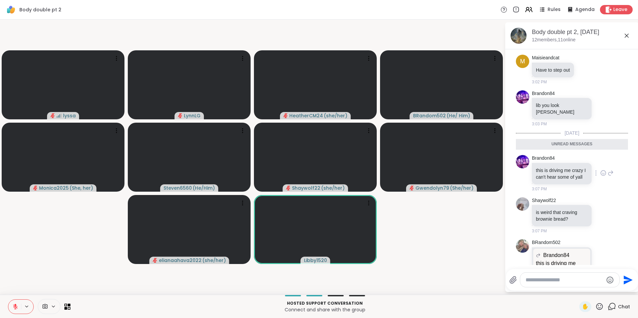
click at [608, 177] on icon at bounding box center [611, 173] width 6 height 8
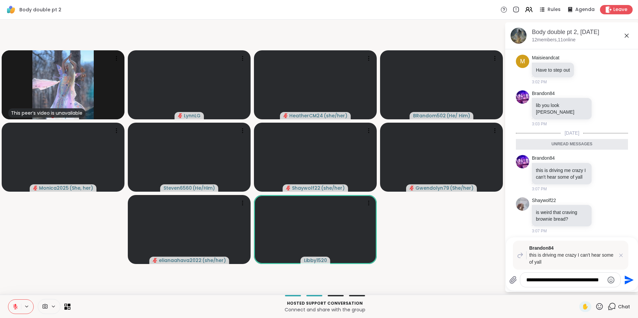
click at [602, 284] on div "**********" at bounding box center [570, 280] width 100 height 14
click at [602, 280] on textarea "**********" at bounding box center [565, 280] width 78 height 7
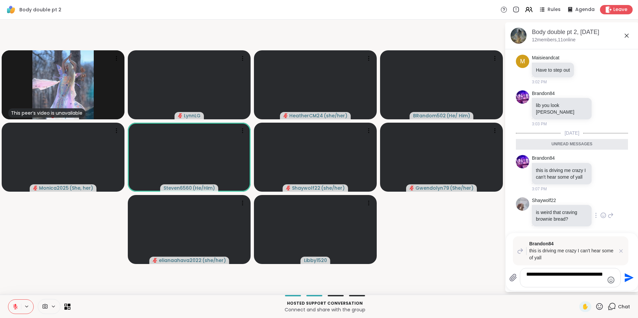
type textarea "**********"
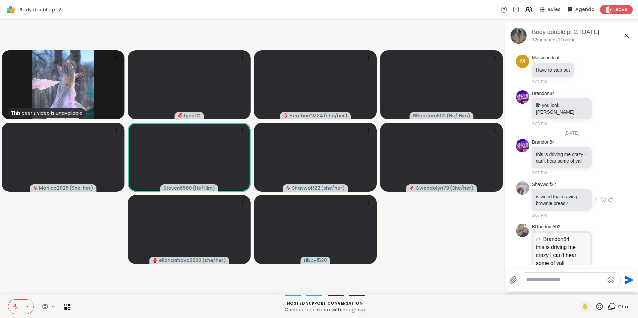
scroll to position [693, 0]
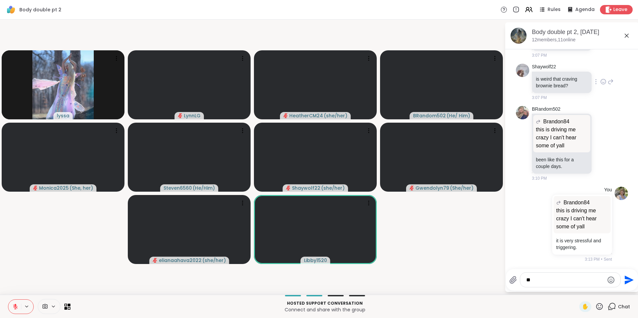
type textarea "*"
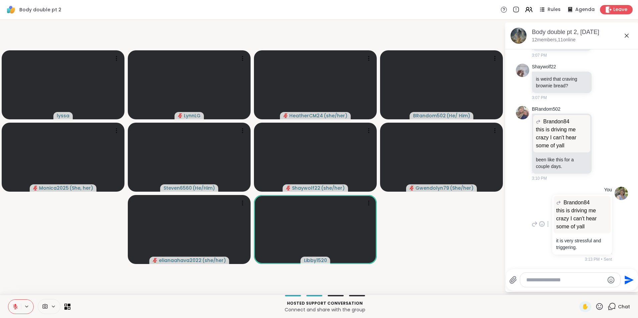
click at [532, 226] on icon at bounding box center [535, 224] width 6 height 8
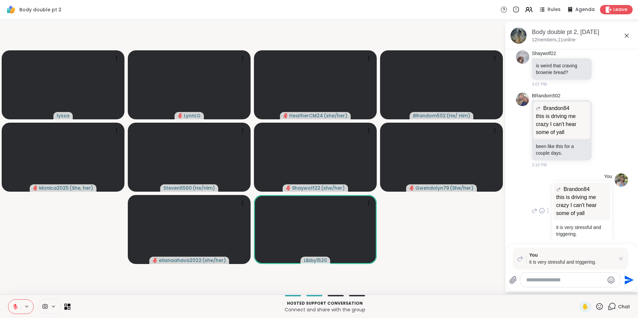
scroll to position [717, 0]
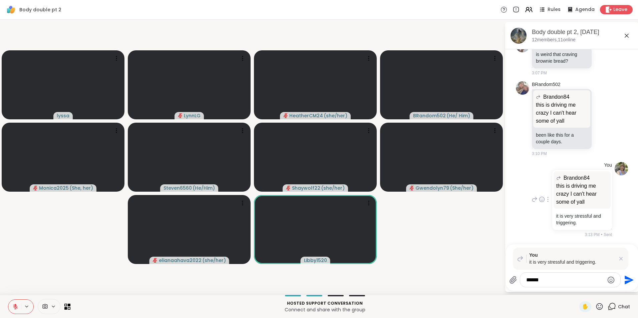
type textarea "******"
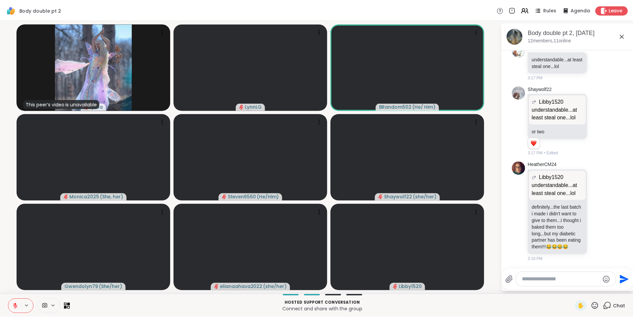
scroll to position [1348, 0]
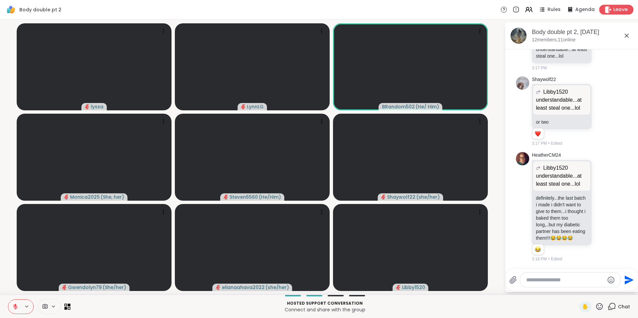
click at [615, 8] on span "Leave" at bounding box center [620, 9] width 15 height 7
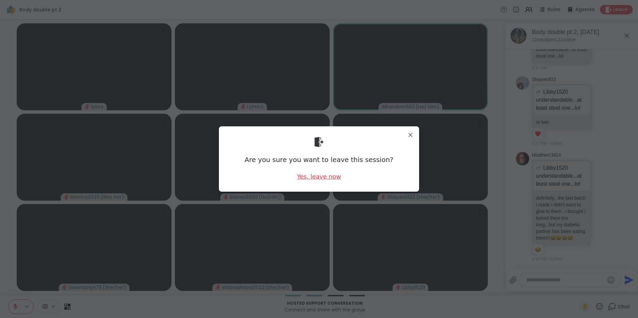
click at [312, 175] on div "Yes, leave now" at bounding box center [319, 177] width 44 height 8
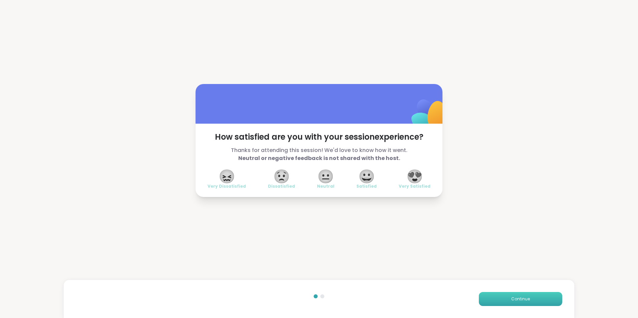
click at [513, 295] on button "Continue" at bounding box center [520, 299] width 83 height 14
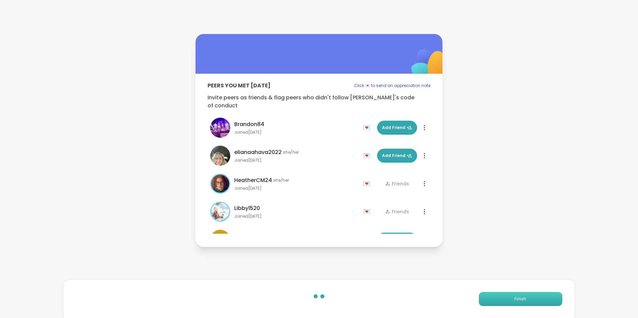
click at [513, 295] on button "Finish" at bounding box center [520, 299] width 83 height 14
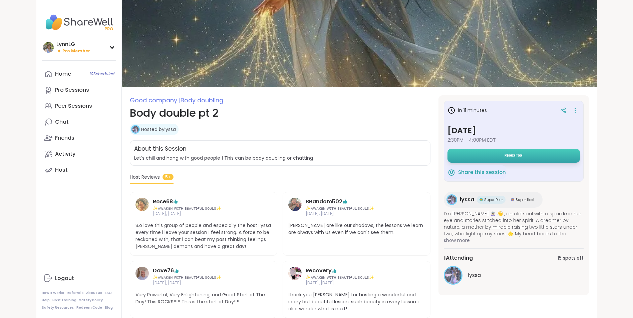
drag, startPoint x: 0, startPoint y: 0, endPoint x: 511, endPoint y: 152, distance: 533.2
click at [511, 152] on button "Register" at bounding box center [514, 156] width 133 height 14
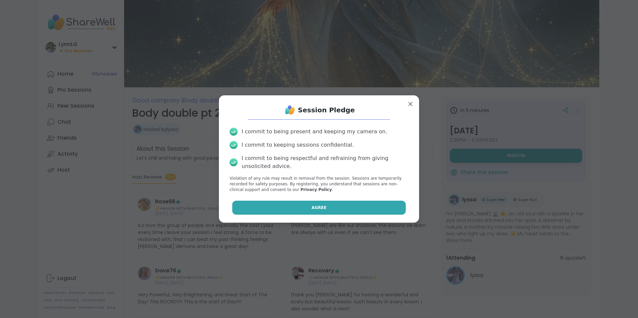
click at [305, 206] on button "Agree" at bounding box center [319, 208] width 174 height 14
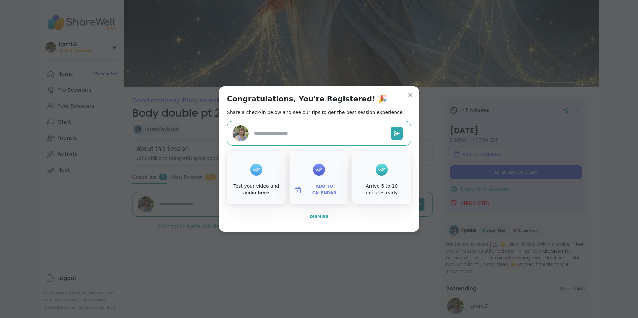
click at [313, 216] on span "Dismiss" at bounding box center [319, 217] width 19 height 5
type textarea "*"
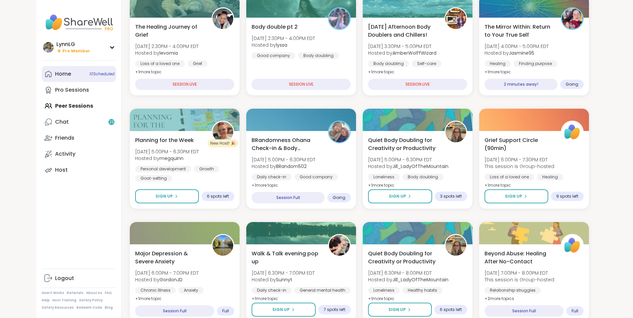
scroll to position [99, 0]
click at [96, 73] on span "10 Scheduled" at bounding box center [101, 73] width 25 height 5
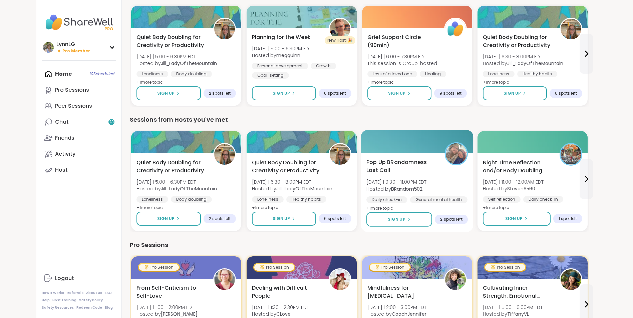
scroll to position [199, 0]
click at [442, 183] on div "Pop Up BRandomness Last Call Sat 9/6 | 9:30 - 11:00PM EDT Hosted by BRandom502 …" at bounding box center [416, 185] width 101 height 54
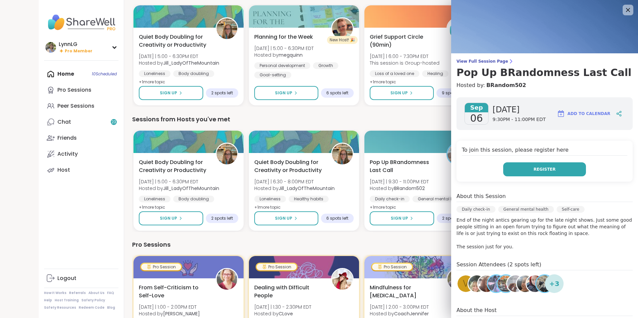
click at [448, 167] on button "Register" at bounding box center [544, 170] width 83 height 14
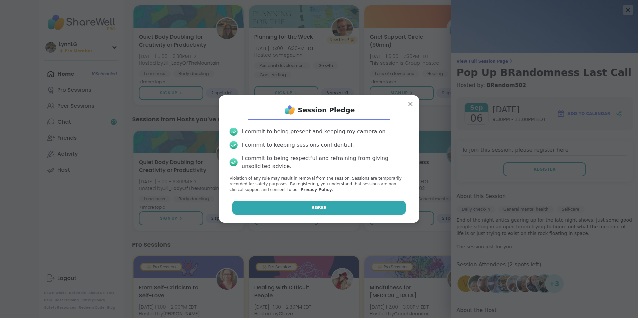
click at [326, 209] on button "Agree" at bounding box center [319, 208] width 174 height 14
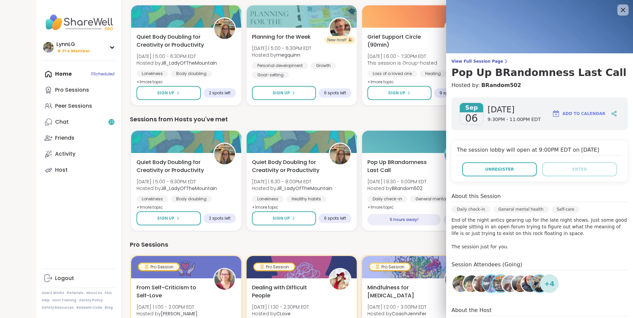
click at [448, 10] on icon at bounding box center [623, 10] width 4 height 4
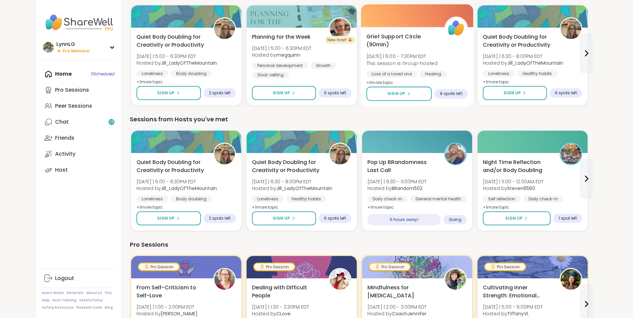
click at [448, 57] on div "Grief Support Circle (90min) Sat 9/6 | 6:00 - 7:30PM EDT This session is Group-…" at bounding box center [416, 60] width 101 height 54
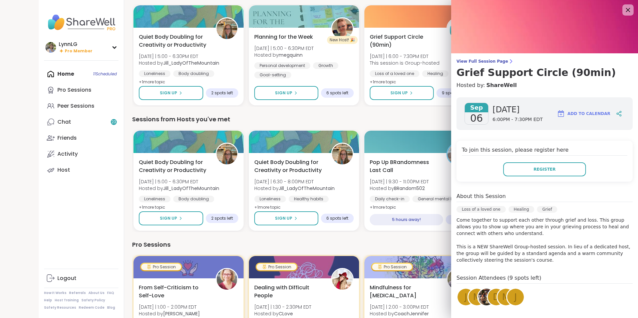
click at [448, 12] on icon at bounding box center [628, 10] width 4 height 4
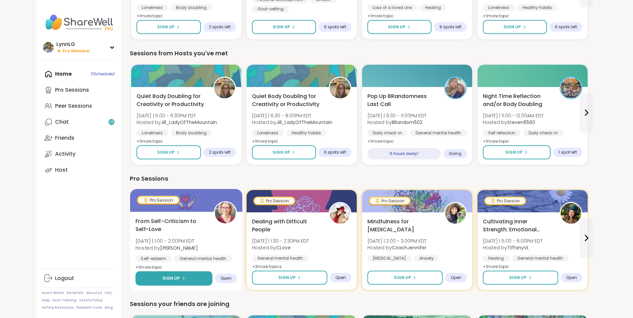
scroll to position [266, 0]
click at [168, 214] on span "Sign Up" at bounding box center [171, 278] width 18 height 6
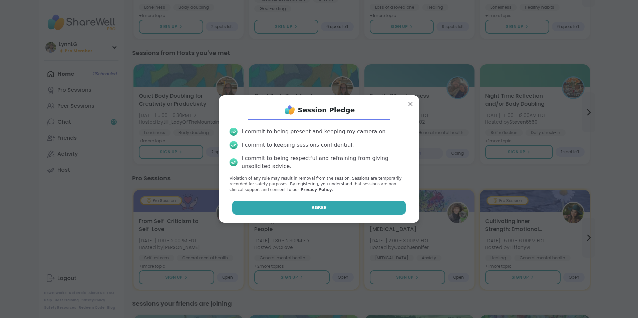
click at [319, 207] on span "Agree" at bounding box center [319, 208] width 15 height 6
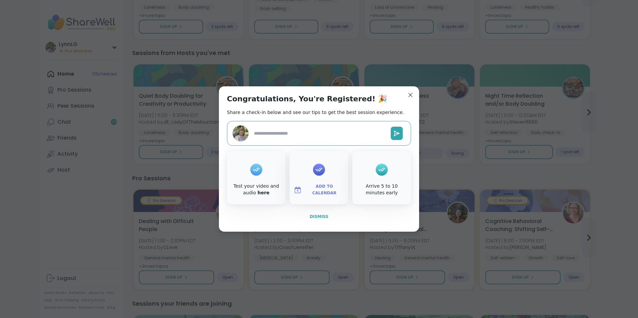
click at [316, 214] on span "Dismiss" at bounding box center [319, 217] width 19 height 5
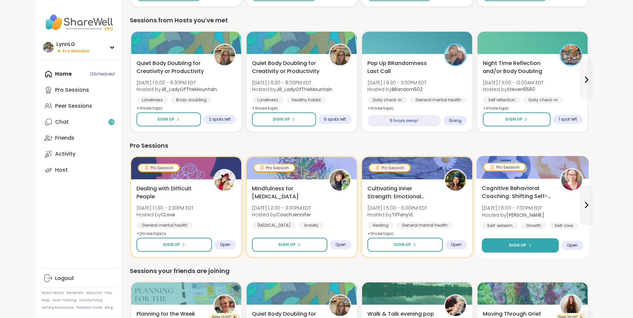
scroll to position [299, 0]
click at [448, 214] on button "Sign Up" at bounding box center [520, 245] width 77 height 14
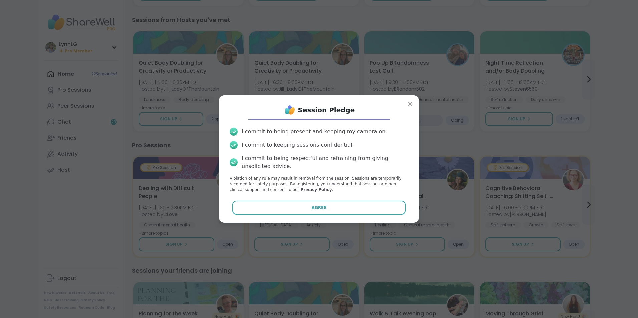
click at [303, 207] on button "Agree" at bounding box center [319, 208] width 174 height 14
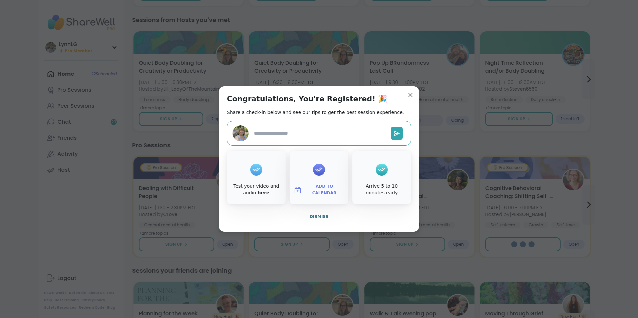
type textarea "*"
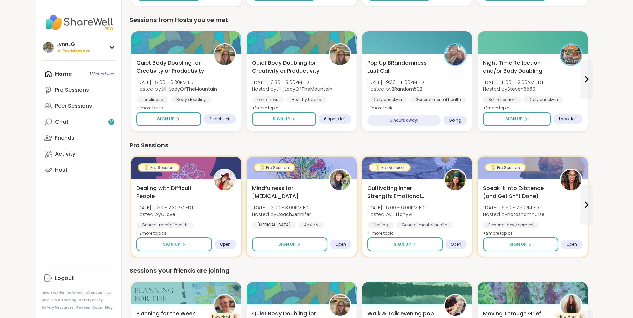
click at [99, 72] on div "Home 13 Scheduled Pro Sessions Peer Sessions Chat 23 Friends Activity Host" at bounding box center [79, 122] width 74 height 112
click at [96, 74] on div "Home 13 Scheduled Pro Sessions Peer Sessions Chat 23 Friends Activity Host" at bounding box center [79, 122] width 74 height 112
click at [80, 53] on span "Pro Member" at bounding box center [76, 51] width 28 height 6
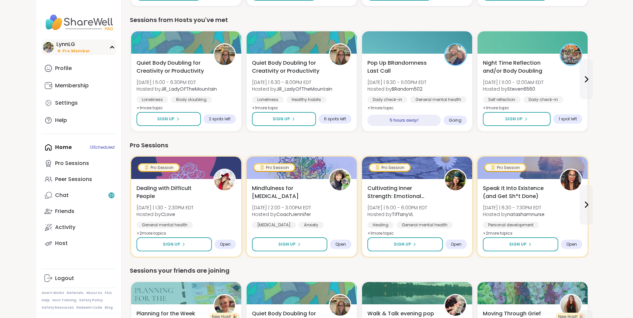
click at [78, 47] on div "LynnLG" at bounding box center [73, 44] width 34 height 7
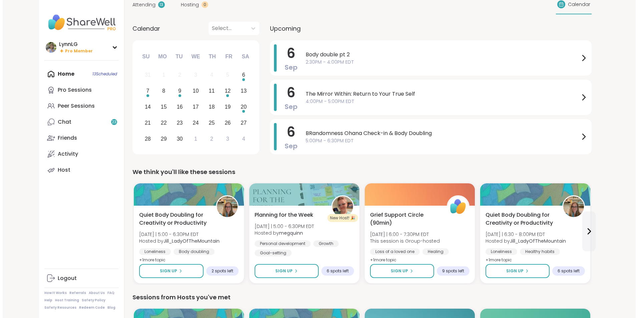
scroll to position [0, 0]
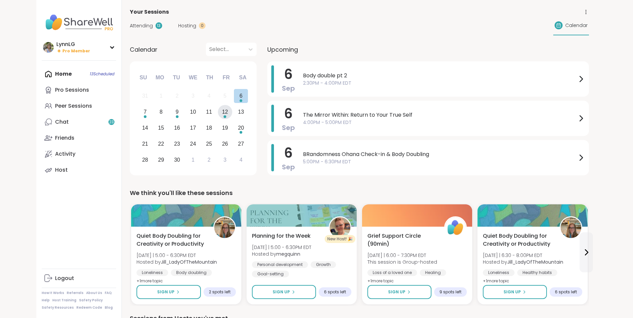
click at [225, 117] on div "Choose Friday, September 12th, 2025" at bounding box center [225, 116] width 3 height 3
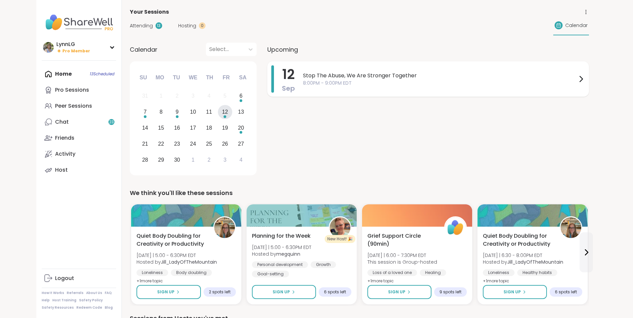
click at [441, 80] on span "8:00PM - 9:00PM EDT" at bounding box center [440, 83] width 274 height 7
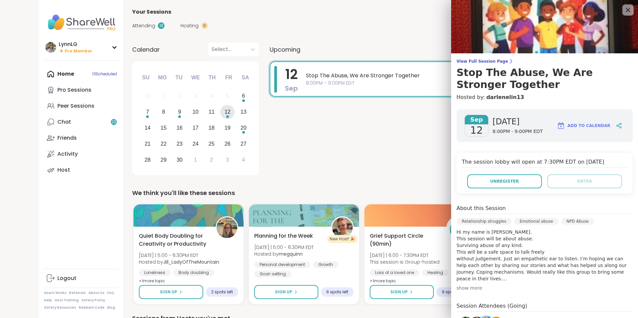
click at [448, 9] on icon at bounding box center [628, 10] width 8 height 8
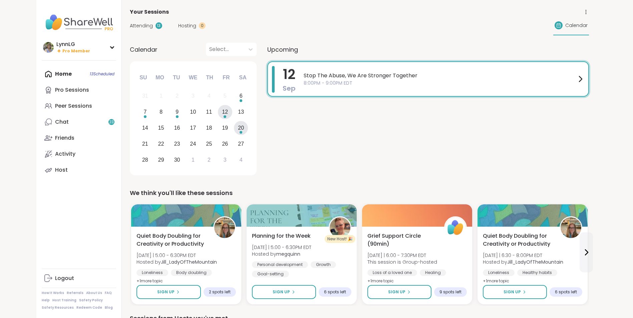
click at [240, 132] on div "Choose Saturday, September 20th, 2025" at bounding box center [241, 132] width 3 height 3
click at [441, 81] on span "12:00PM - 1:30PM EDT" at bounding box center [441, 83] width 269 height 7
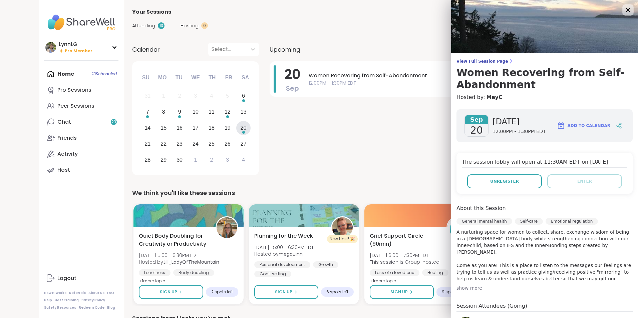
click at [448, 7] on icon at bounding box center [628, 10] width 8 height 8
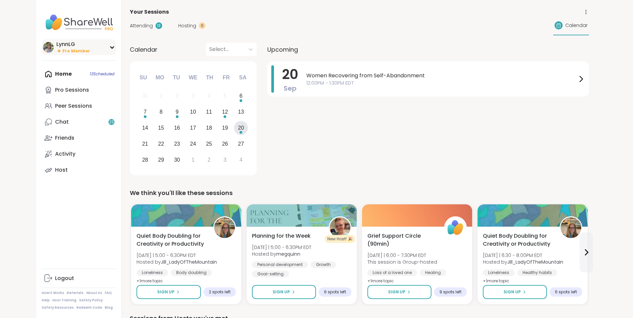
click at [68, 49] on span "Pro Member" at bounding box center [76, 51] width 28 height 6
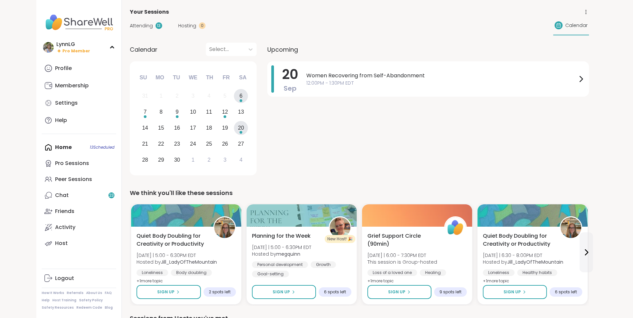
click at [240, 101] on div "Choose Saturday, September 6th, 2025" at bounding box center [241, 100] width 3 height 3
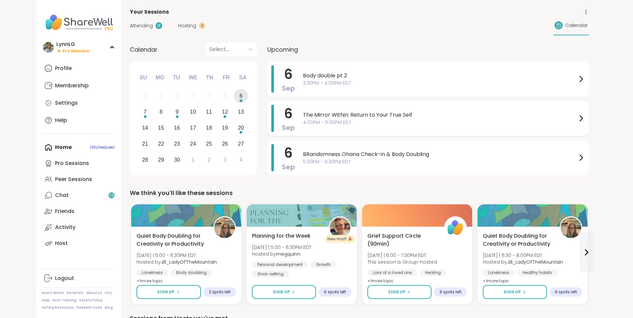
click at [448, 119] on span "4:00PM - 5:00PM EDT" at bounding box center [440, 122] width 274 height 7
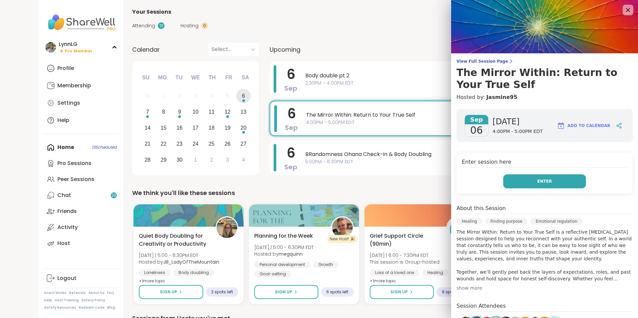
click at [448, 184] on button "Enter" at bounding box center [544, 182] width 83 height 14
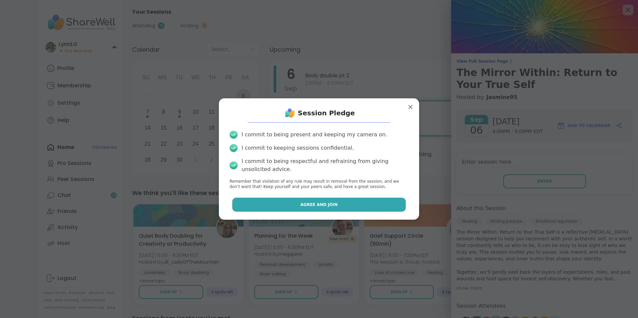
click at [293, 205] on button "Agree and Join" at bounding box center [319, 205] width 174 height 14
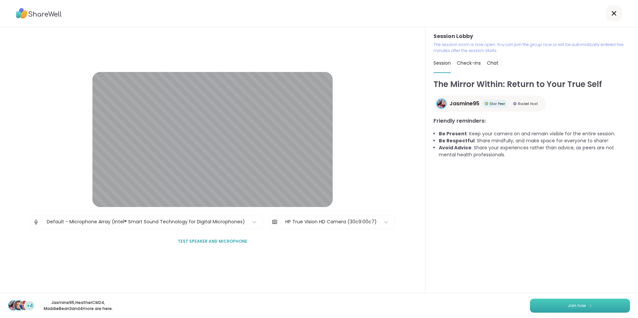
click at [448, 214] on button "Join now" at bounding box center [580, 306] width 100 height 14
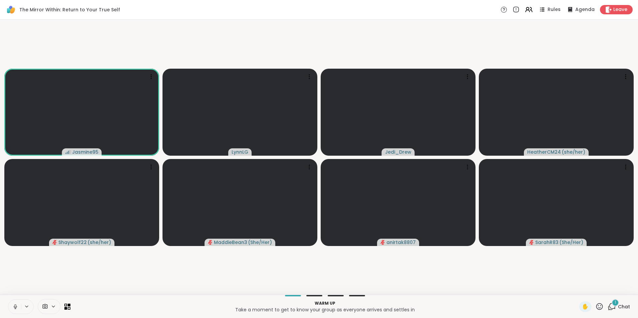
click at [14, 214] on icon at bounding box center [15, 307] width 6 height 6
click at [448, 214] on span "Chat" at bounding box center [624, 307] width 12 height 7
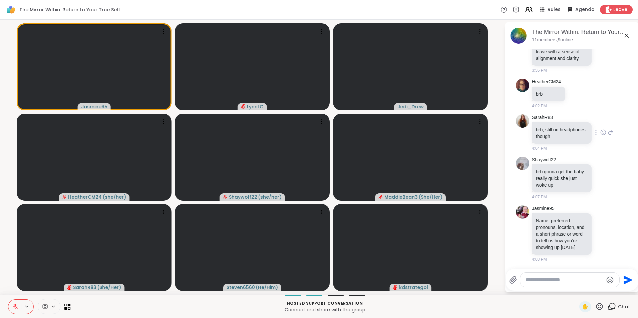
scroll to position [156, 0]
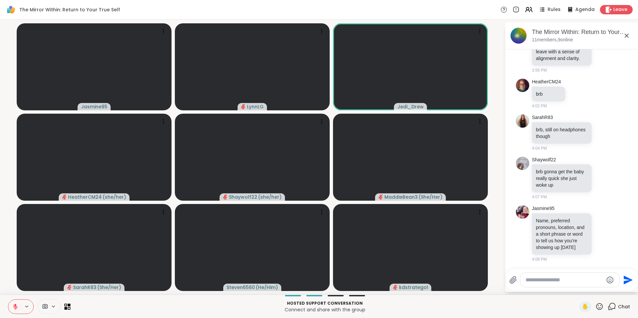
click at [448, 214] on icon at bounding box center [599, 307] width 8 height 8
click at [448, 214] on p "Hosted support conversation" at bounding box center [324, 304] width 501 height 6
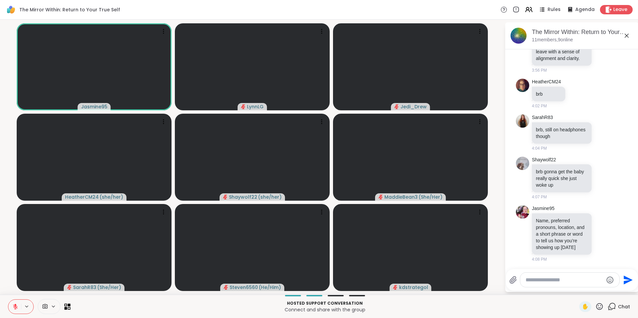
click at [448, 214] on textarea "Type your message" at bounding box center [565, 280] width 78 height 7
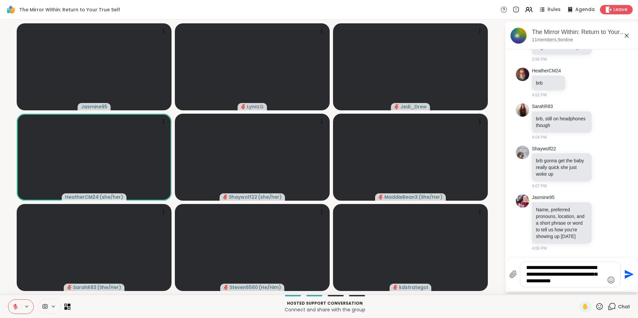
type textarea "**********"
click at [448, 214] on icon "Send" at bounding box center [629, 274] width 9 height 9
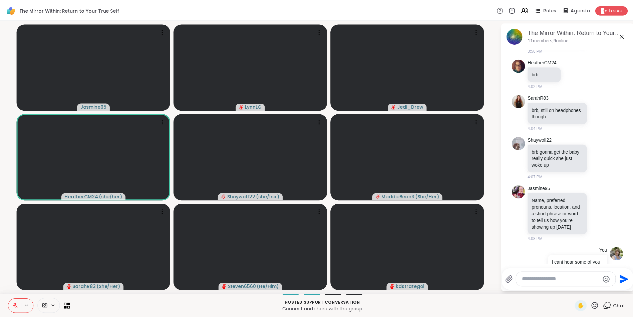
scroll to position [218, 0]
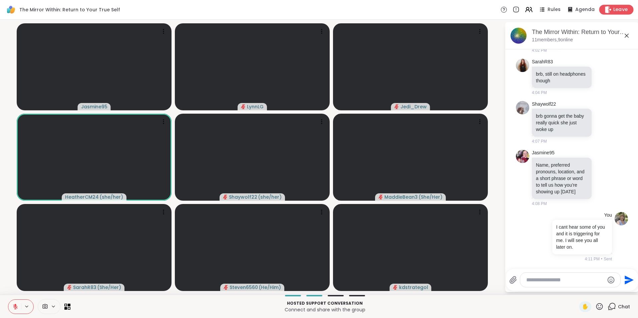
click at [448, 7] on span "Leave" at bounding box center [620, 9] width 15 height 7
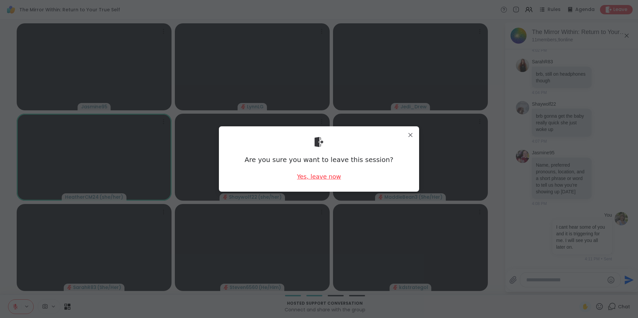
click at [301, 176] on div "Yes, leave now" at bounding box center [319, 177] width 44 height 8
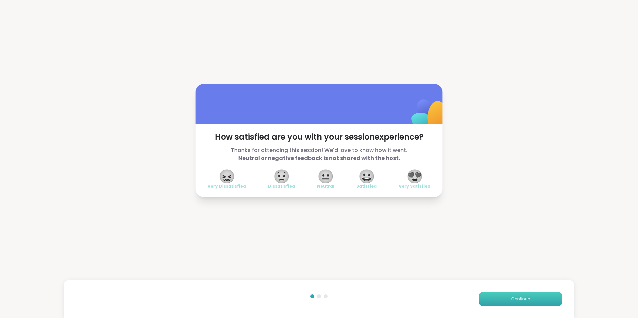
click at [448, 214] on span "Continue" at bounding box center [520, 299] width 19 height 6
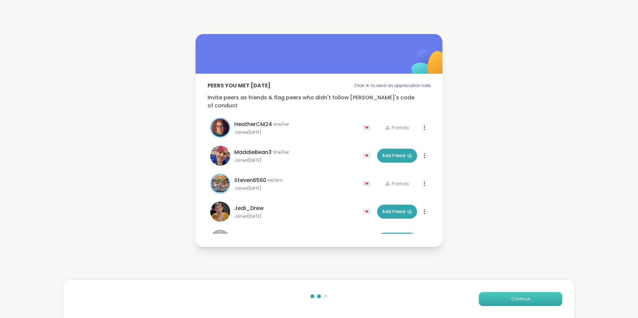
click at [448, 214] on span "Continue" at bounding box center [520, 299] width 19 height 6
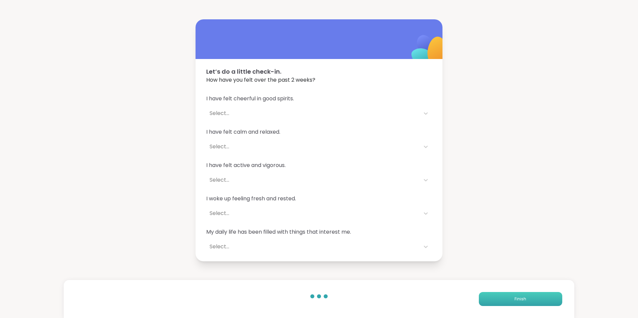
click at [448, 214] on button "Finish" at bounding box center [520, 299] width 83 height 14
